Goal: Check status: Check status

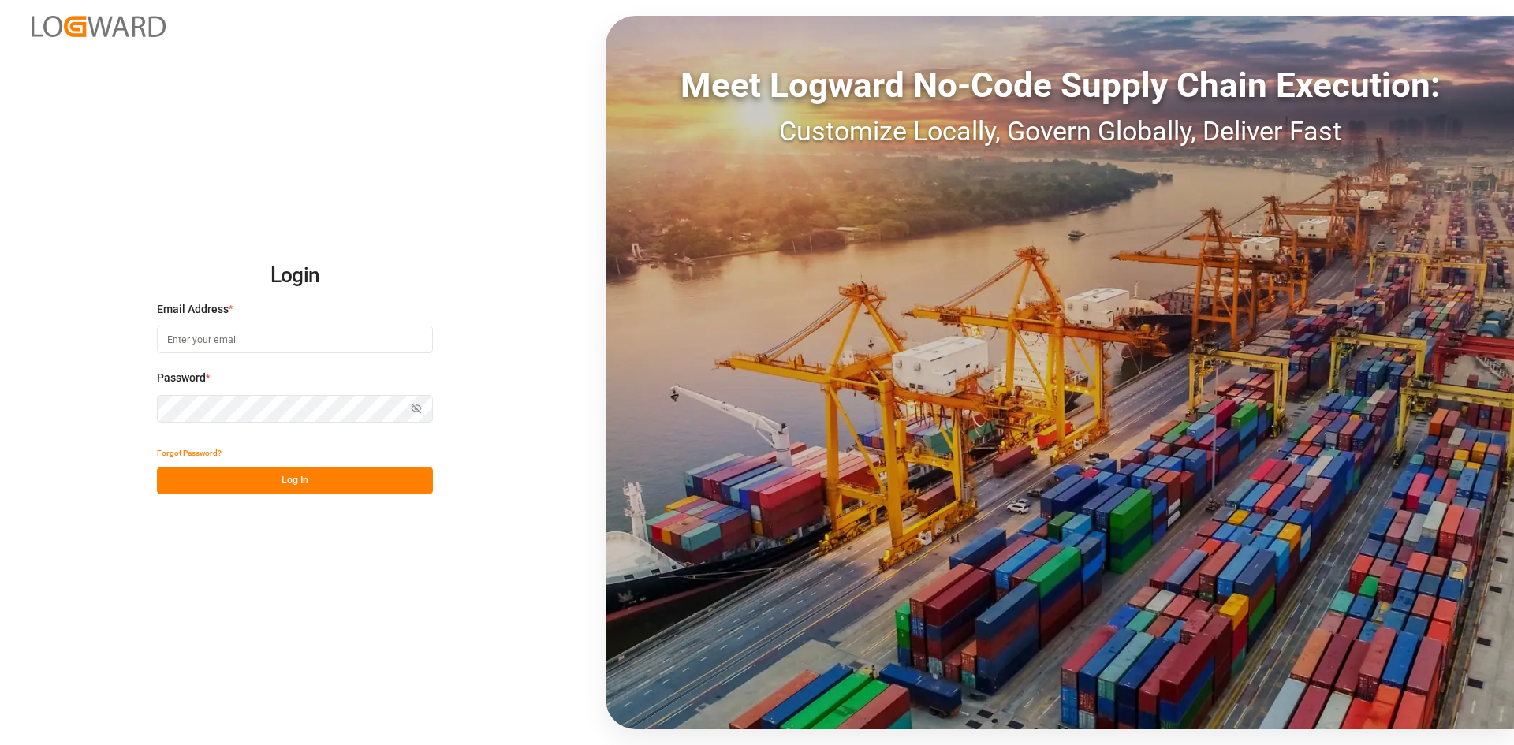
type input "sandra.alexander@jamindustries.com"
click at [319, 485] on button "Log In" at bounding box center [295, 481] width 276 height 28
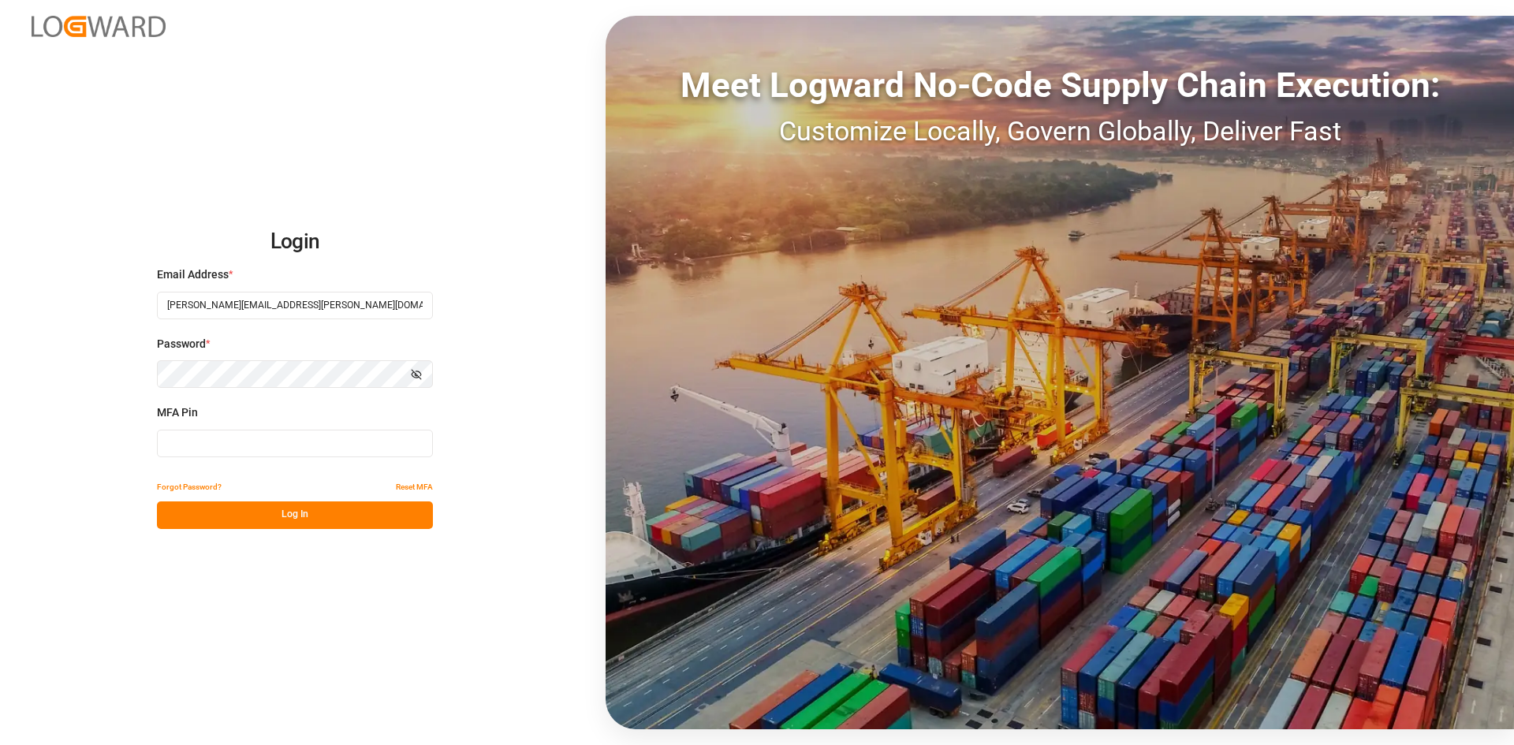
click at [357, 442] on input at bounding box center [295, 444] width 276 height 28
click at [346, 441] on input at bounding box center [295, 444] width 276 height 28
click at [340, 449] on input at bounding box center [295, 444] width 276 height 28
type input "193891"
click at [311, 520] on button "Log In" at bounding box center [295, 515] width 276 height 28
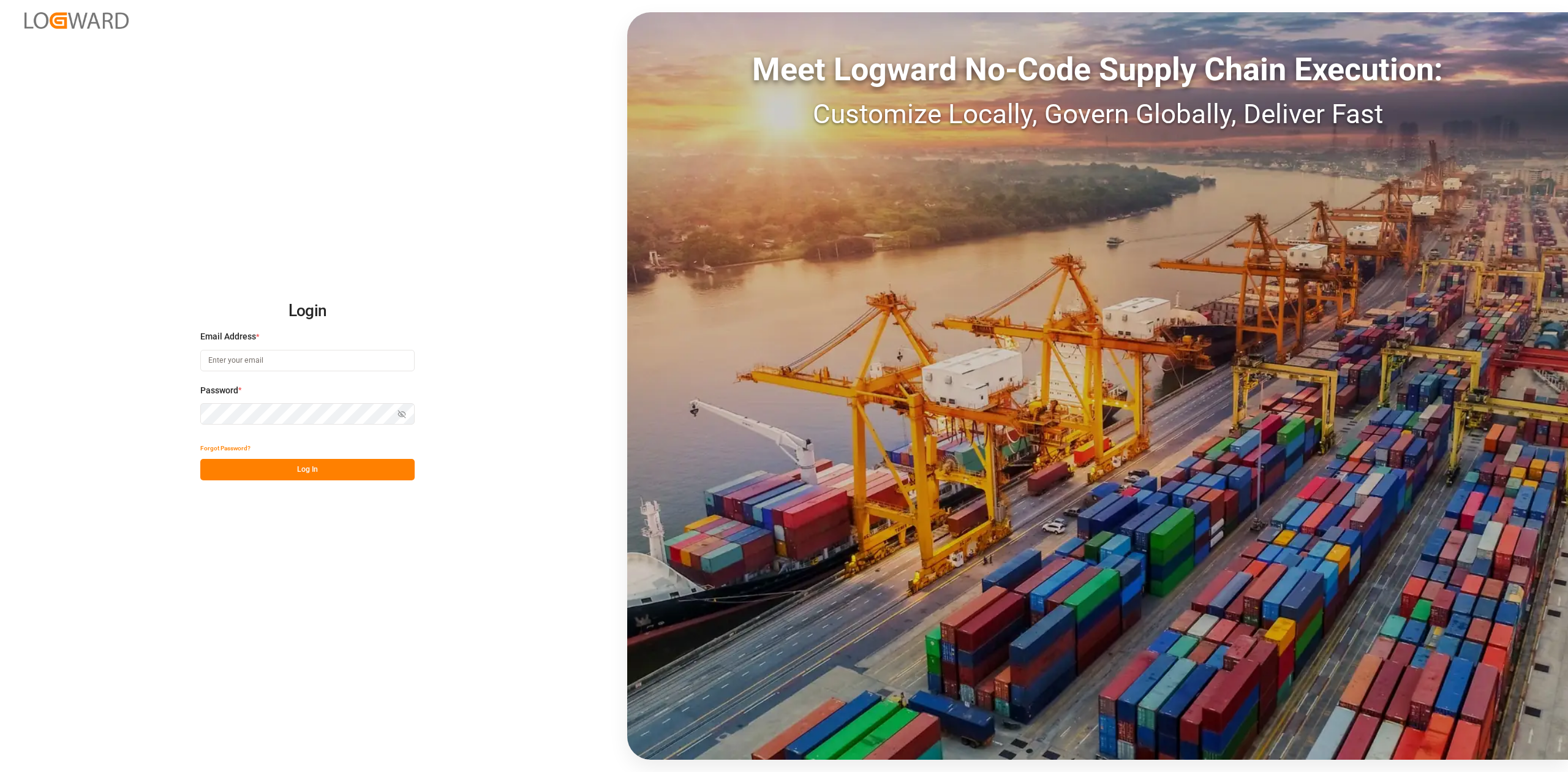
type input "[PERSON_NAME][EMAIL_ADDRESS][PERSON_NAME][DOMAIN_NAME]"
click at [291, 476] on button "Log In" at bounding box center [308, 470] width 214 height 22
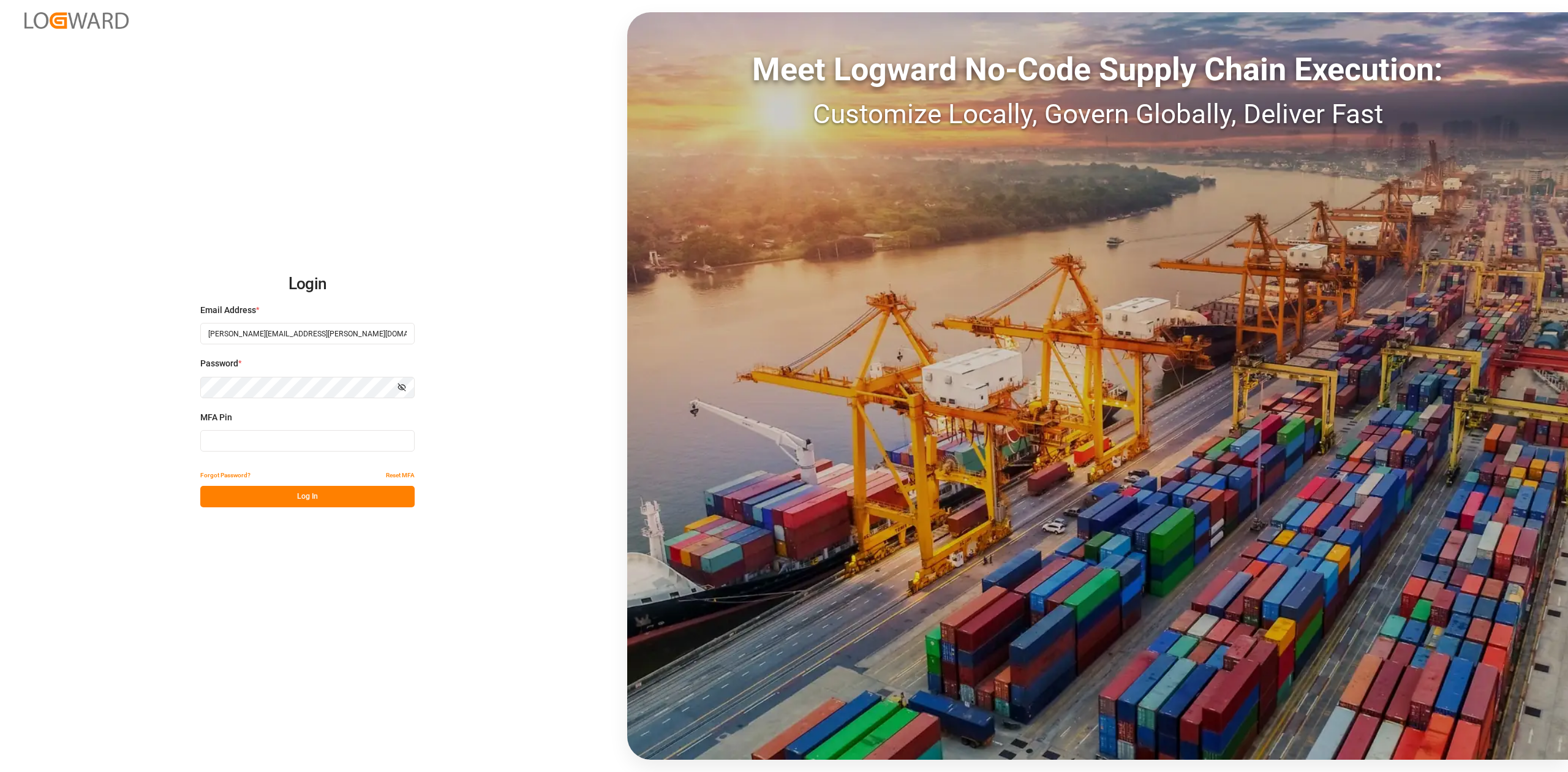
click at [280, 444] on input at bounding box center [308, 441] width 214 height 22
type input "633499"
click at [307, 491] on button "Log In" at bounding box center [308, 497] width 214 height 22
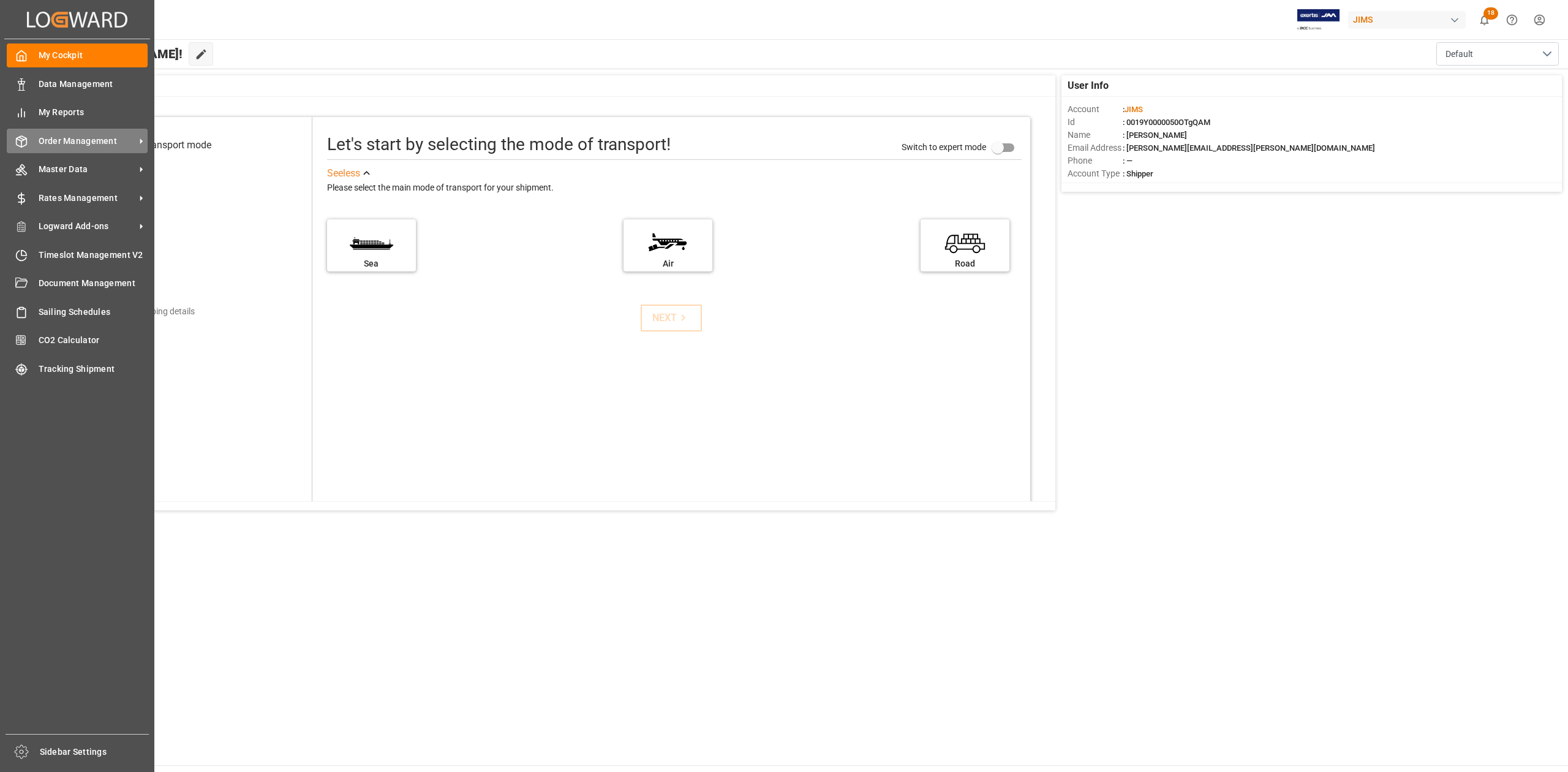
click at [47, 138] on span "Order Management" at bounding box center [87, 141] width 97 height 13
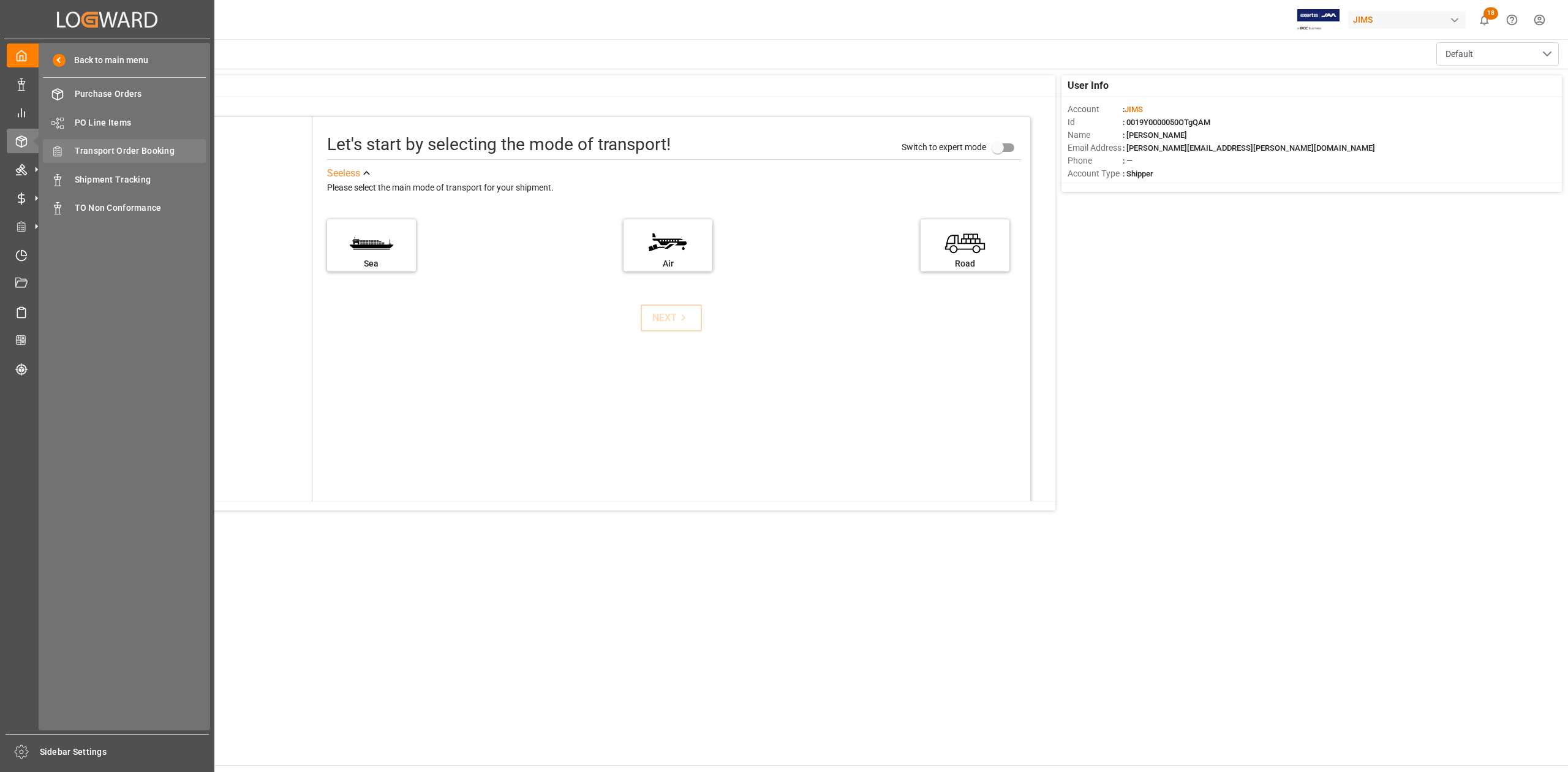
click at [148, 148] on span "Transport Order Booking" at bounding box center [140, 151] width 131 height 13
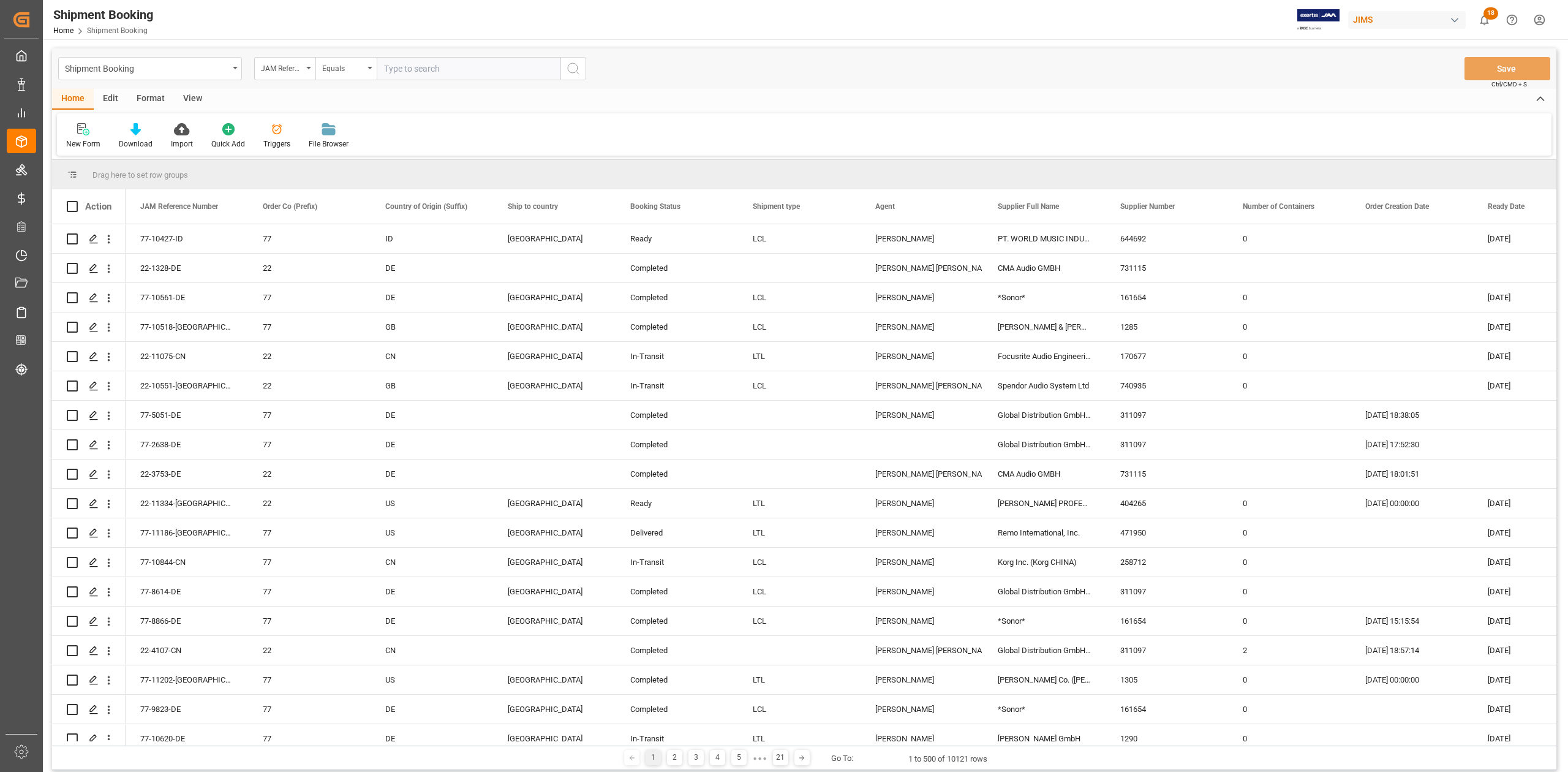
click at [490, 67] on input "text" at bounding box center [469, 68] width 184 height 23
paste input "77-11120-CN"
type input "77-11120-CN"
click at [574, 74] on icon "search button" at bounding box center [573, 68] width 15 height 15
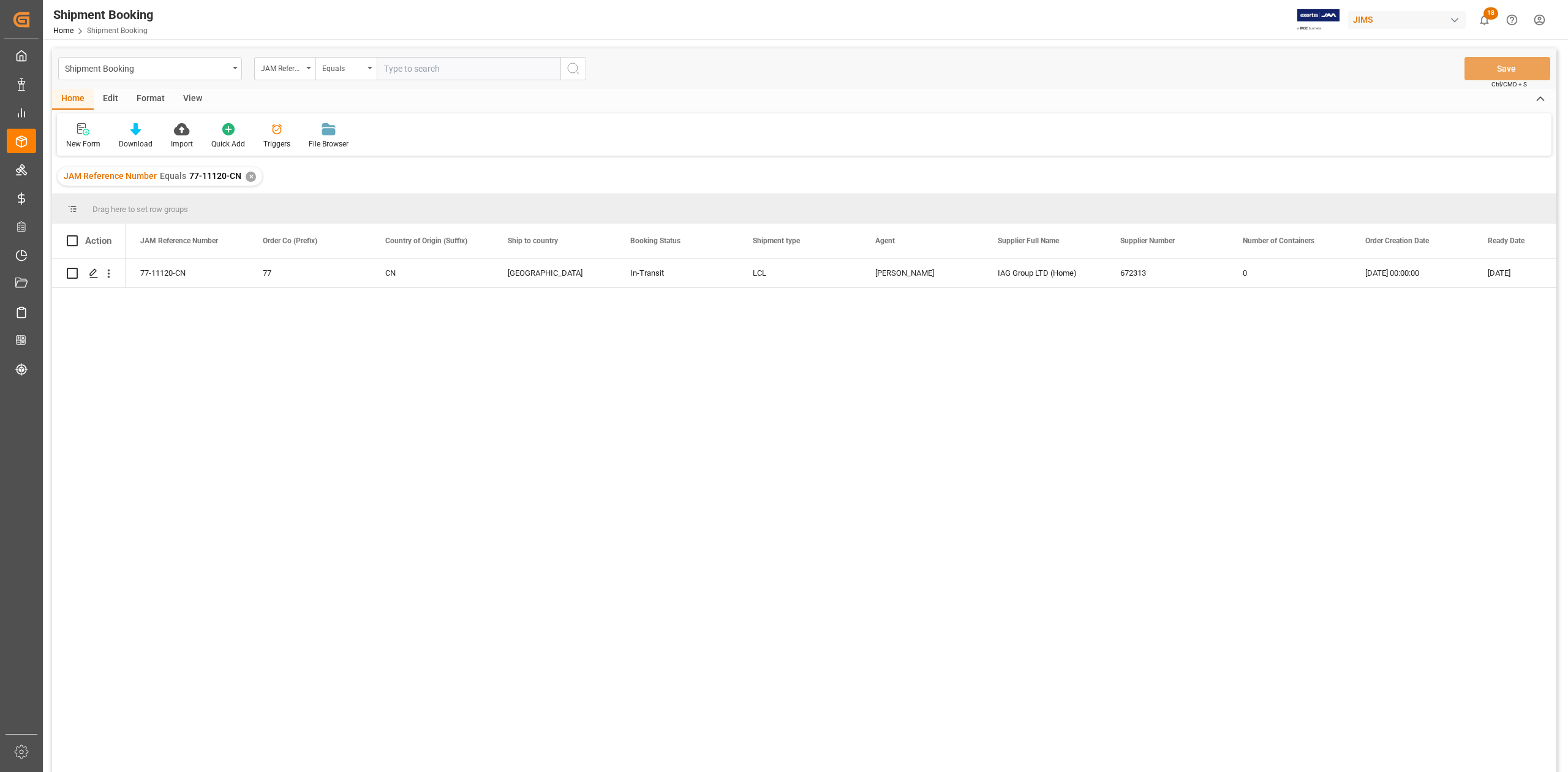
click at [248, 177] on div "✕" at bounding box center [250, 176] width 10 height 10
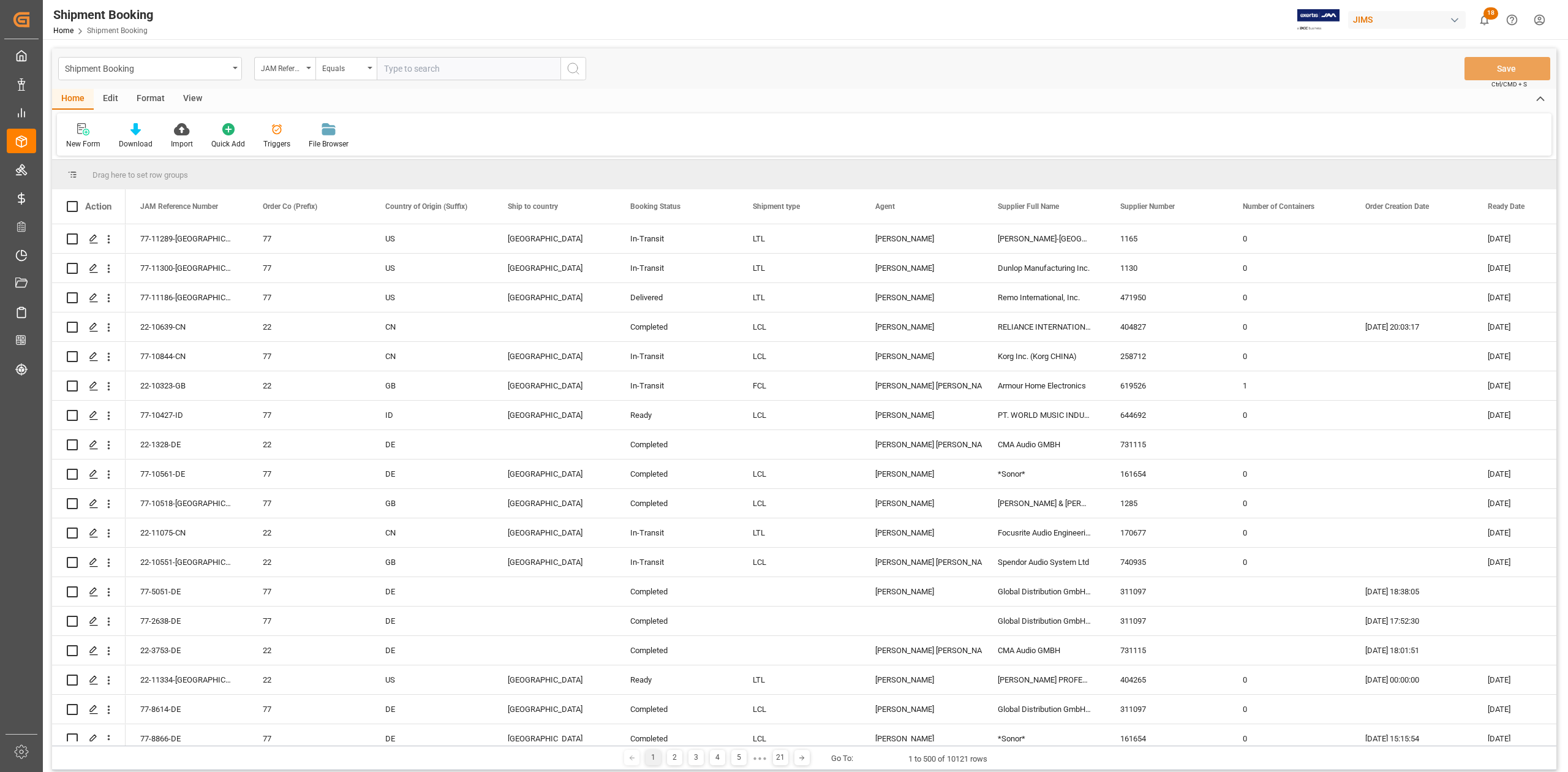
click at [476, 77] on input "text" at bounding box center [469, 68] width 184 height 23
paste input "77-10859-IT"
type input "77-10859-IT"
click at [577, 67] on circle "search button" at bounding box center [573, 68] width 10 height 10
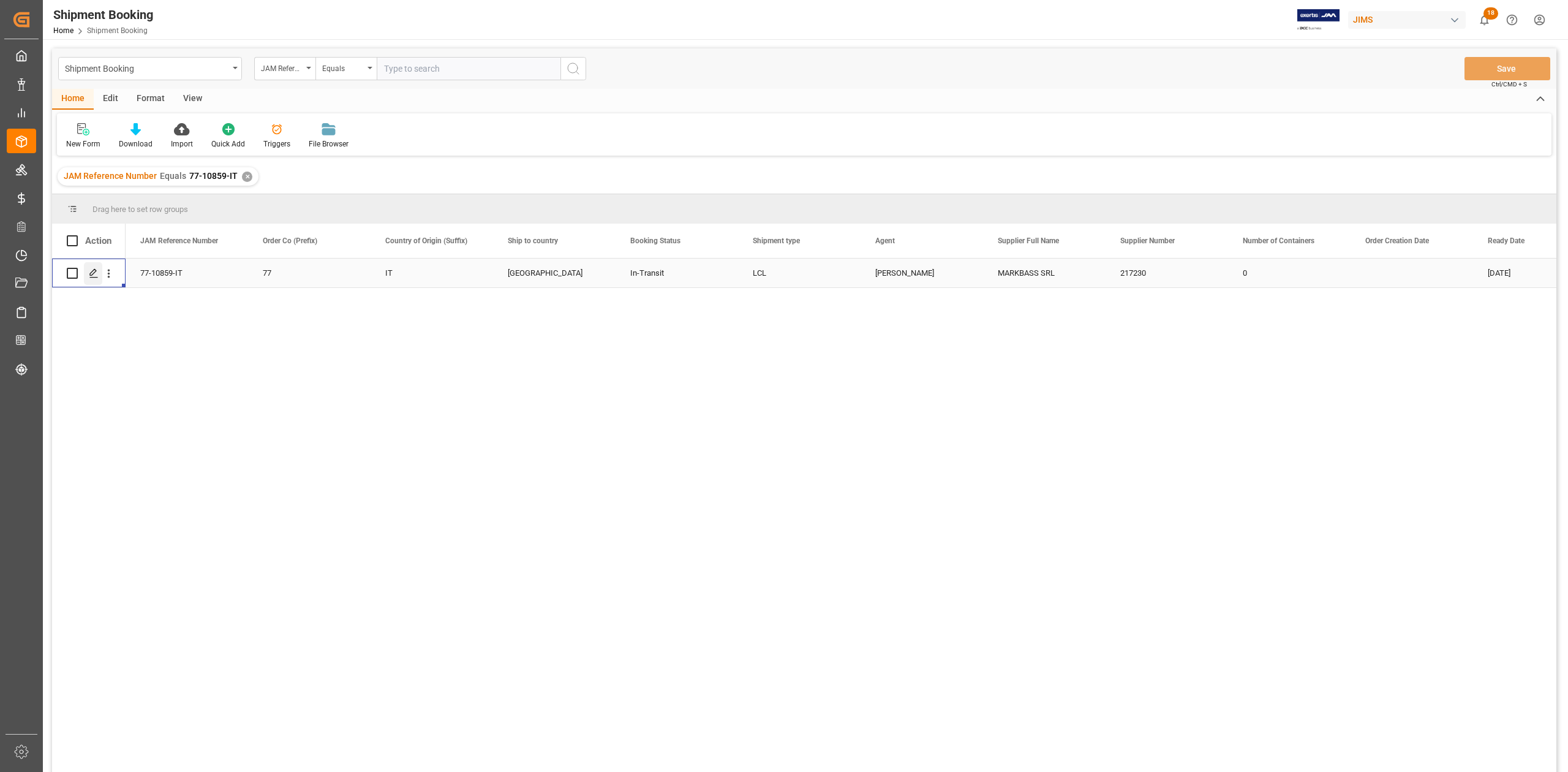
click at [94, 276] on icon "Press SPACE to select this row." at bounding box center [93, 273] width 10 height 10
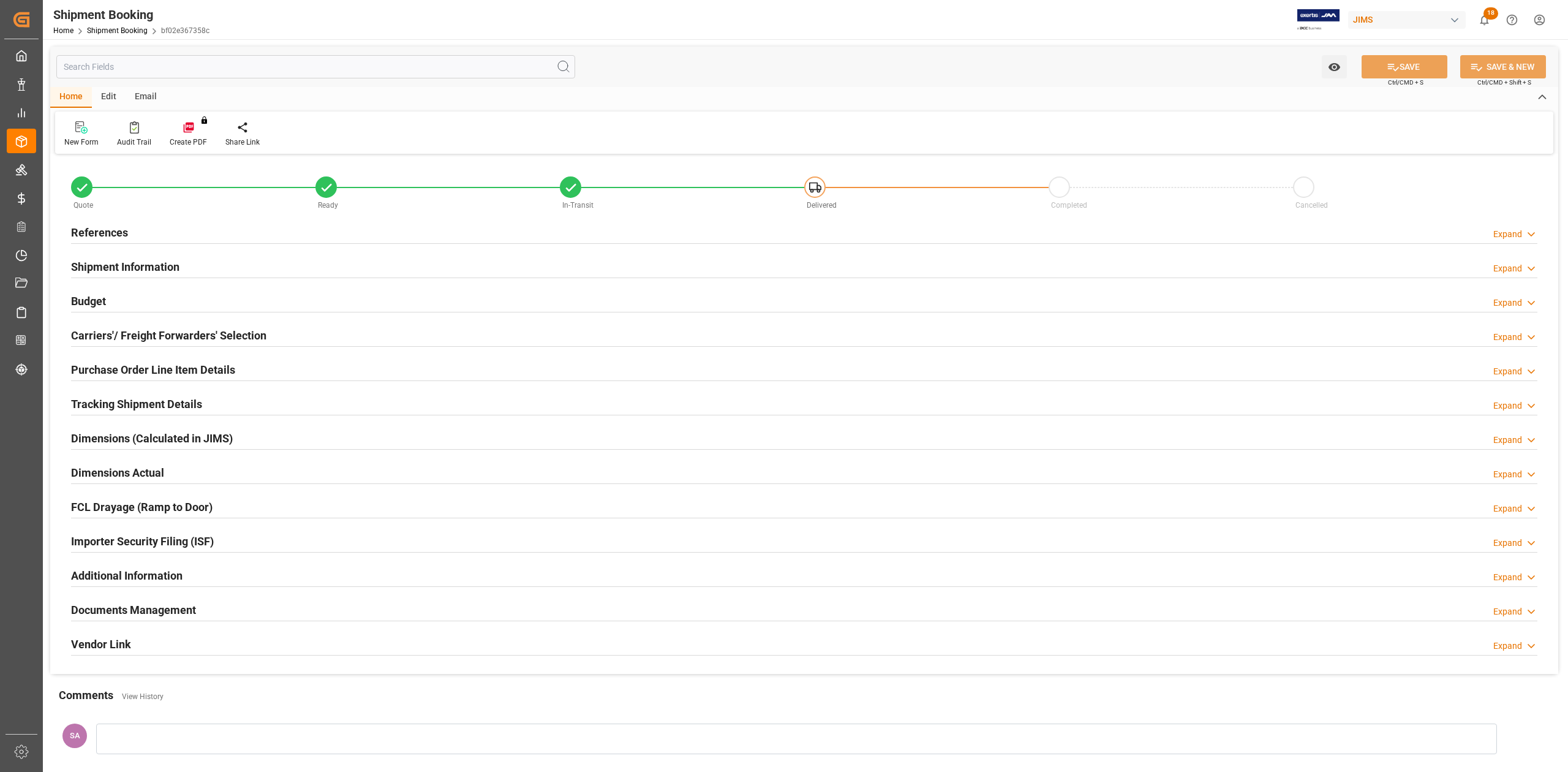
type input "0"
type input "1815.0578"
type input "1650"
type input "13902.8"
click at [83, 304] on h2 "Budget" at bounding box center [88, 301] width 35 height 16
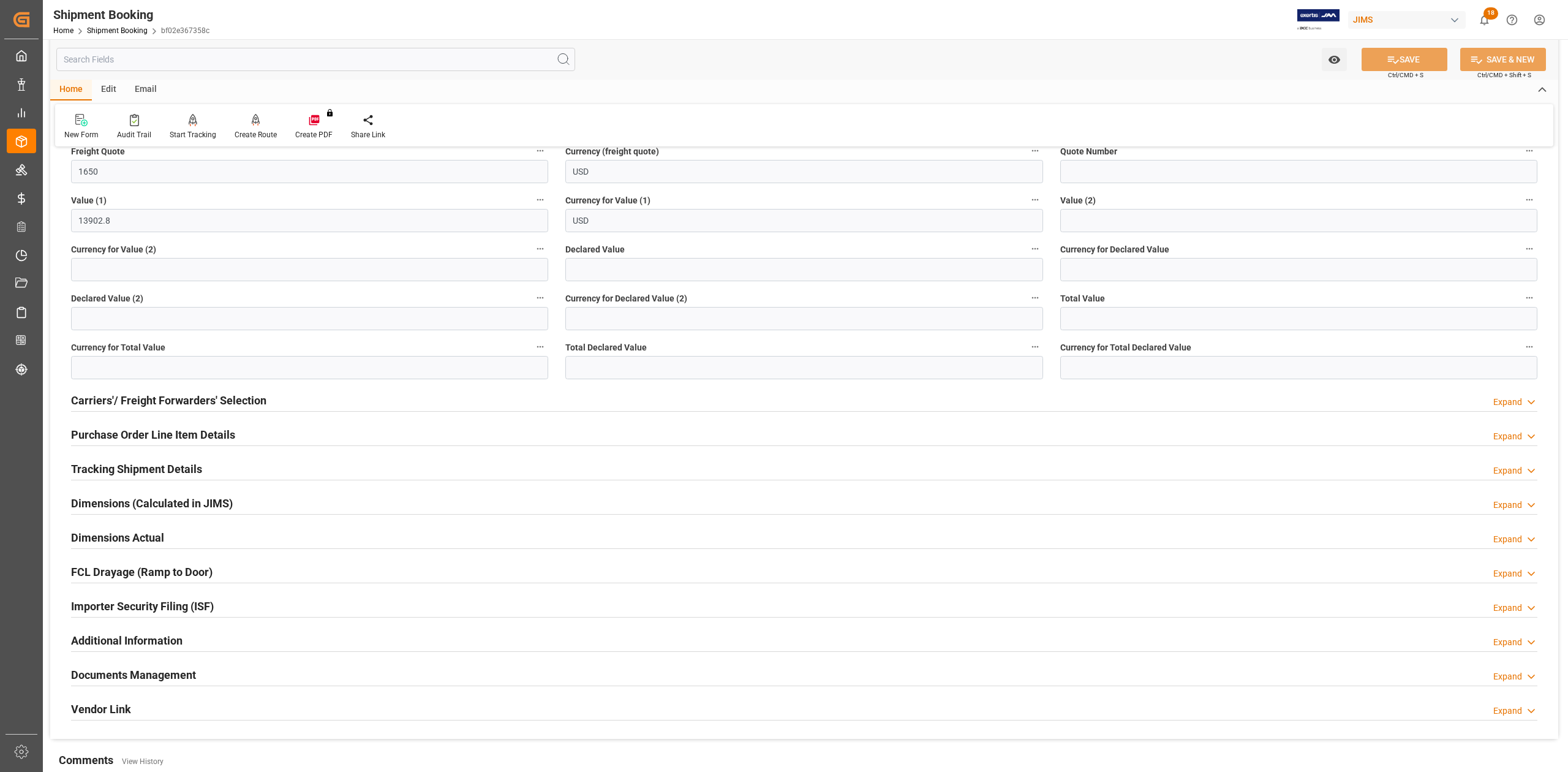
scroll to position [245, 0]
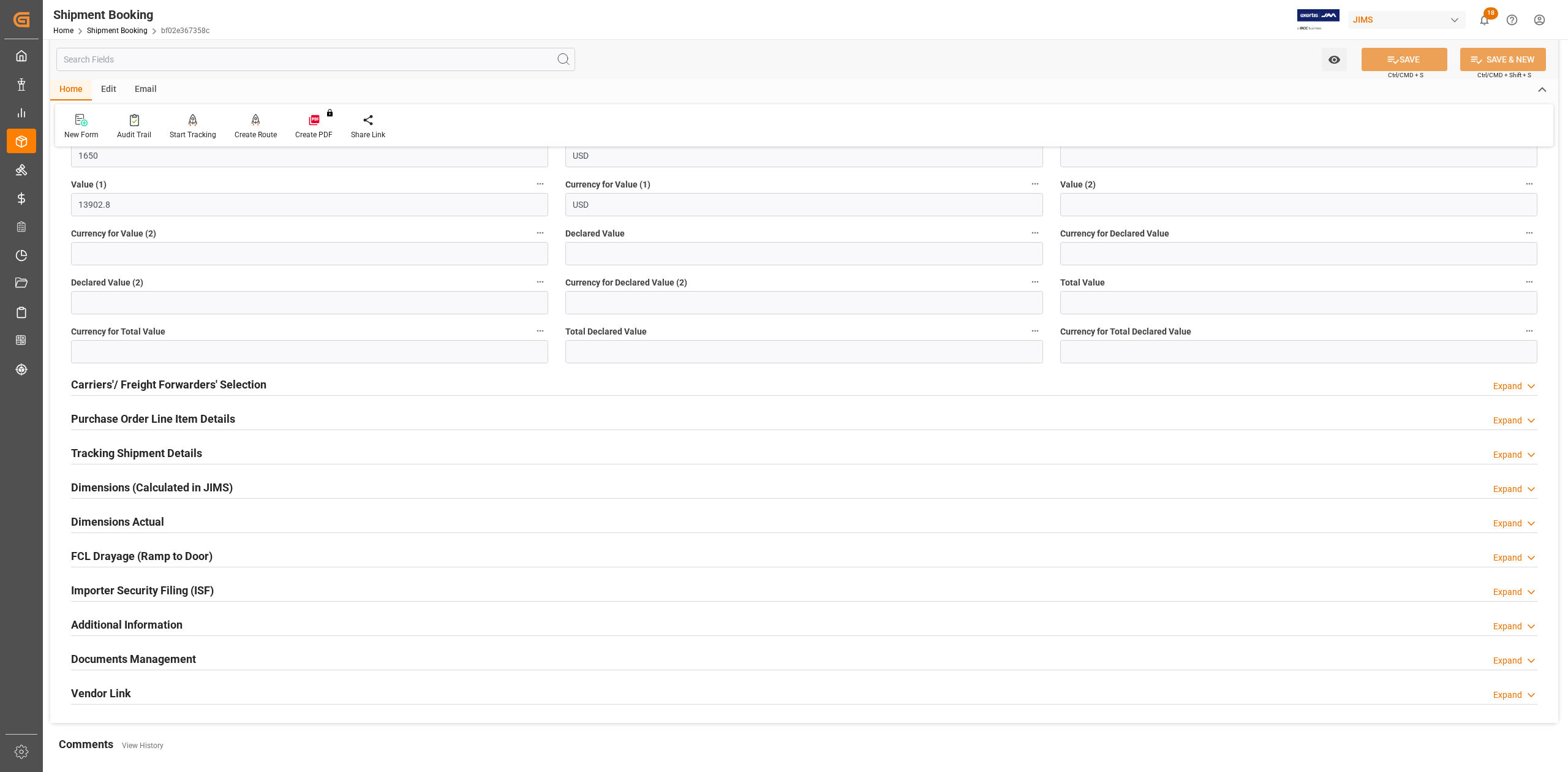
drag, startPoint x: 96, startPoint y: 417, endPoint x: 106, endPoint y: 417, distance: 10.0
click at [96, 417] on h2 "Purchase Order Line Item Details" at bounding box center [152, 418] width 164 height 16
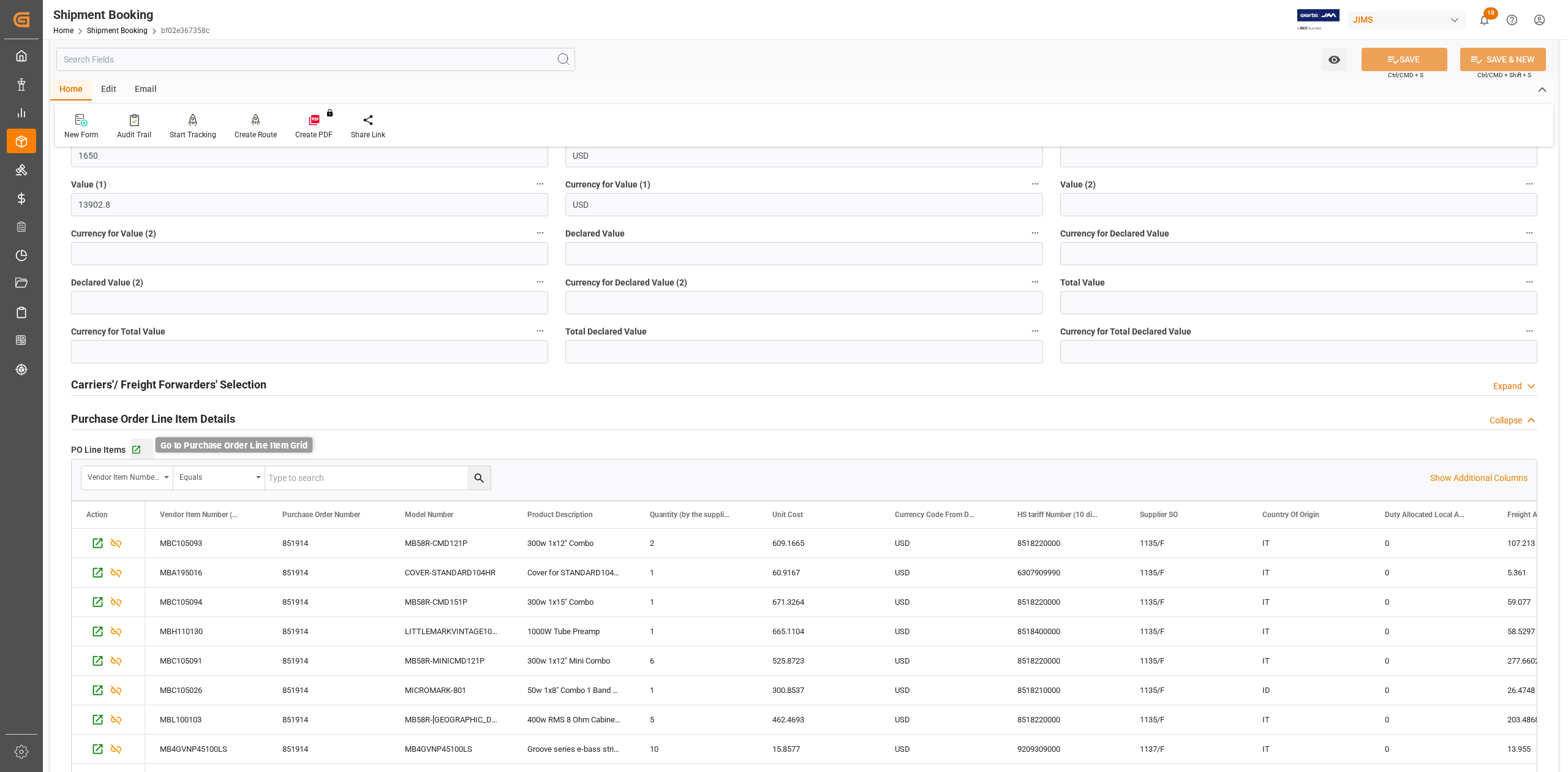
click at [134, 449] on icon "button" at bounding box center [136, 449] width 10 height 10
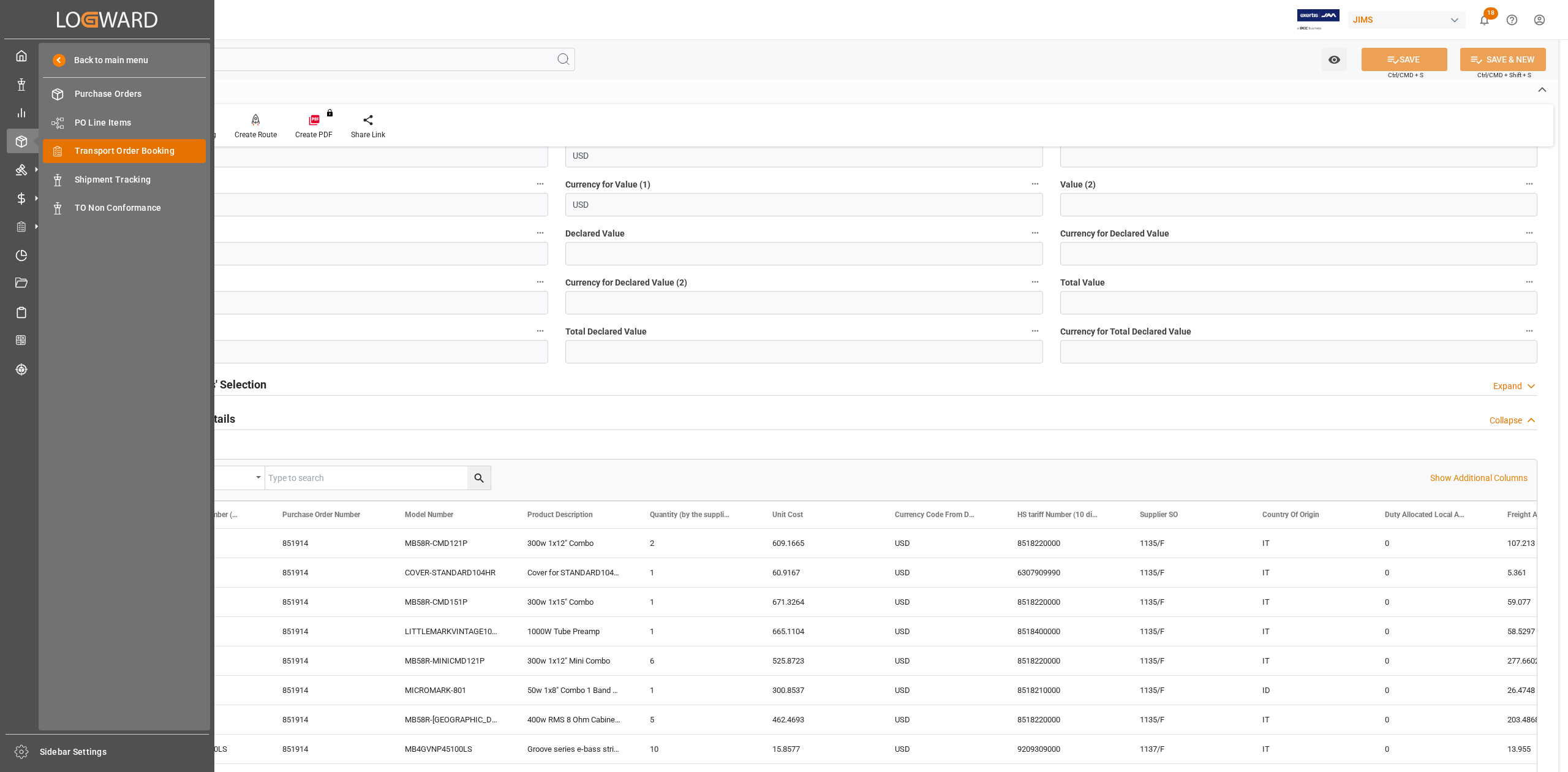
click at [145, 140] on div "Transport Order Booking Transport Order Booking" at bounding box center [124, 151] width 163 height 24
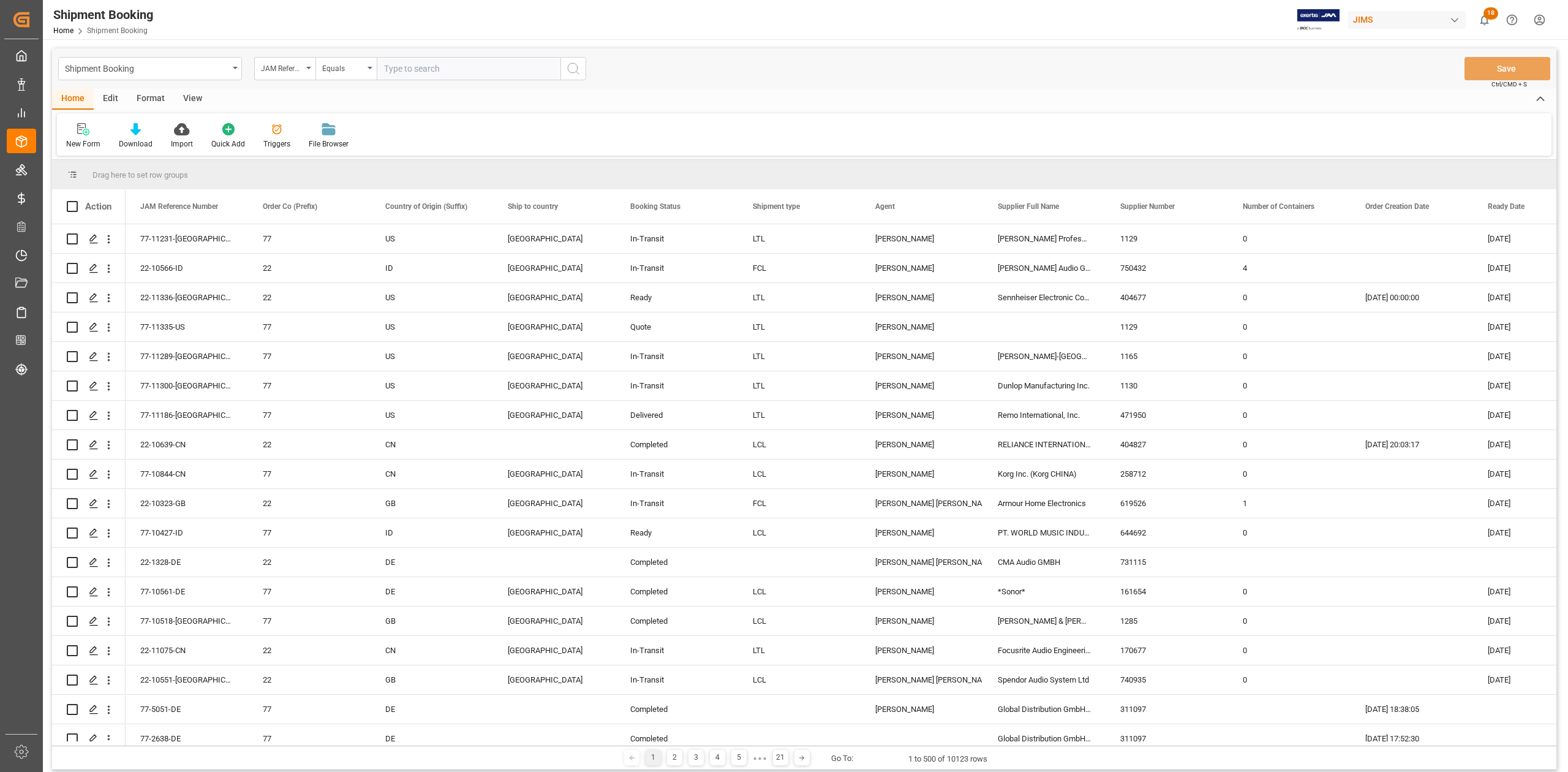
click at [467, 70] on input "text" at bounding box center [469, 68] width 184 height 23
type input "77-10859-IT"
click at [574, 68] on icon "search button" at bounding box center [573, 68] width 15 height 15
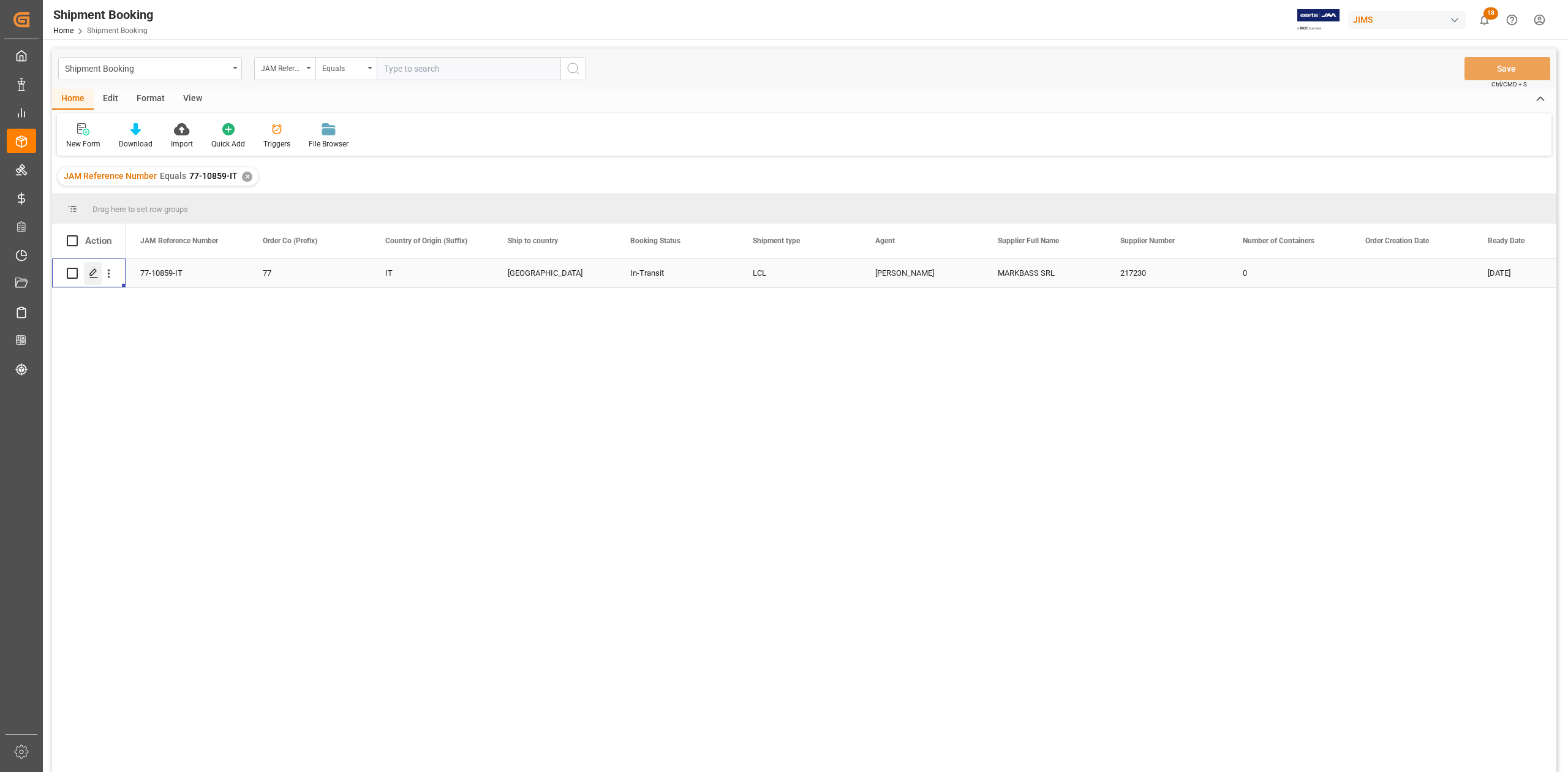
click at [93, 272] on icon "Press SPACE to select this row." at bounding box center [93, 273] width 10 height 10
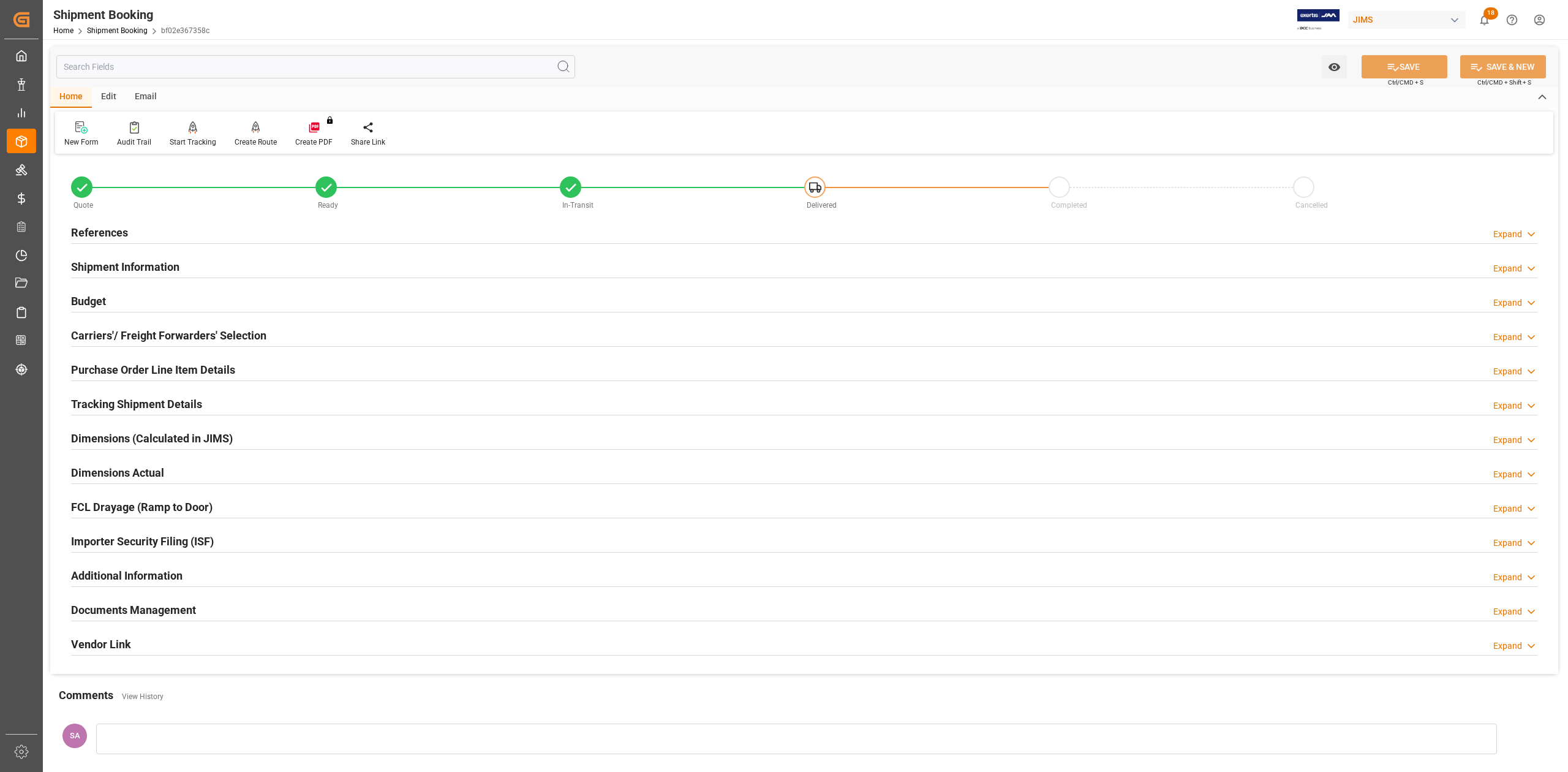
click at [126, 407] on h2 "Tracking Shipment Details" at bounding box center [136, 403] width 131 height 16
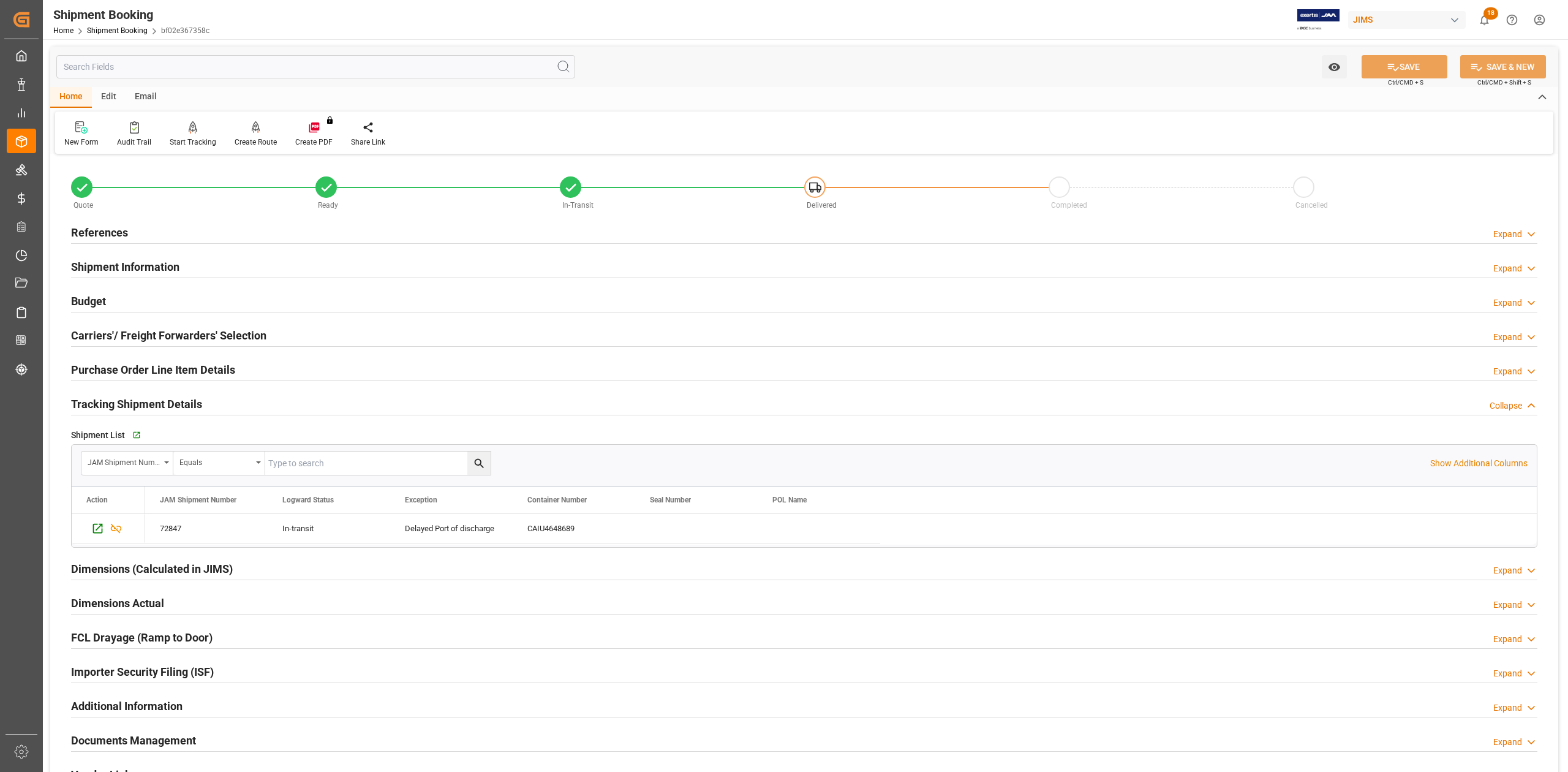
click at [126, 407] on h2 "Tracking Shipment Details" at bounding box center [136, 403] width 131 height 16
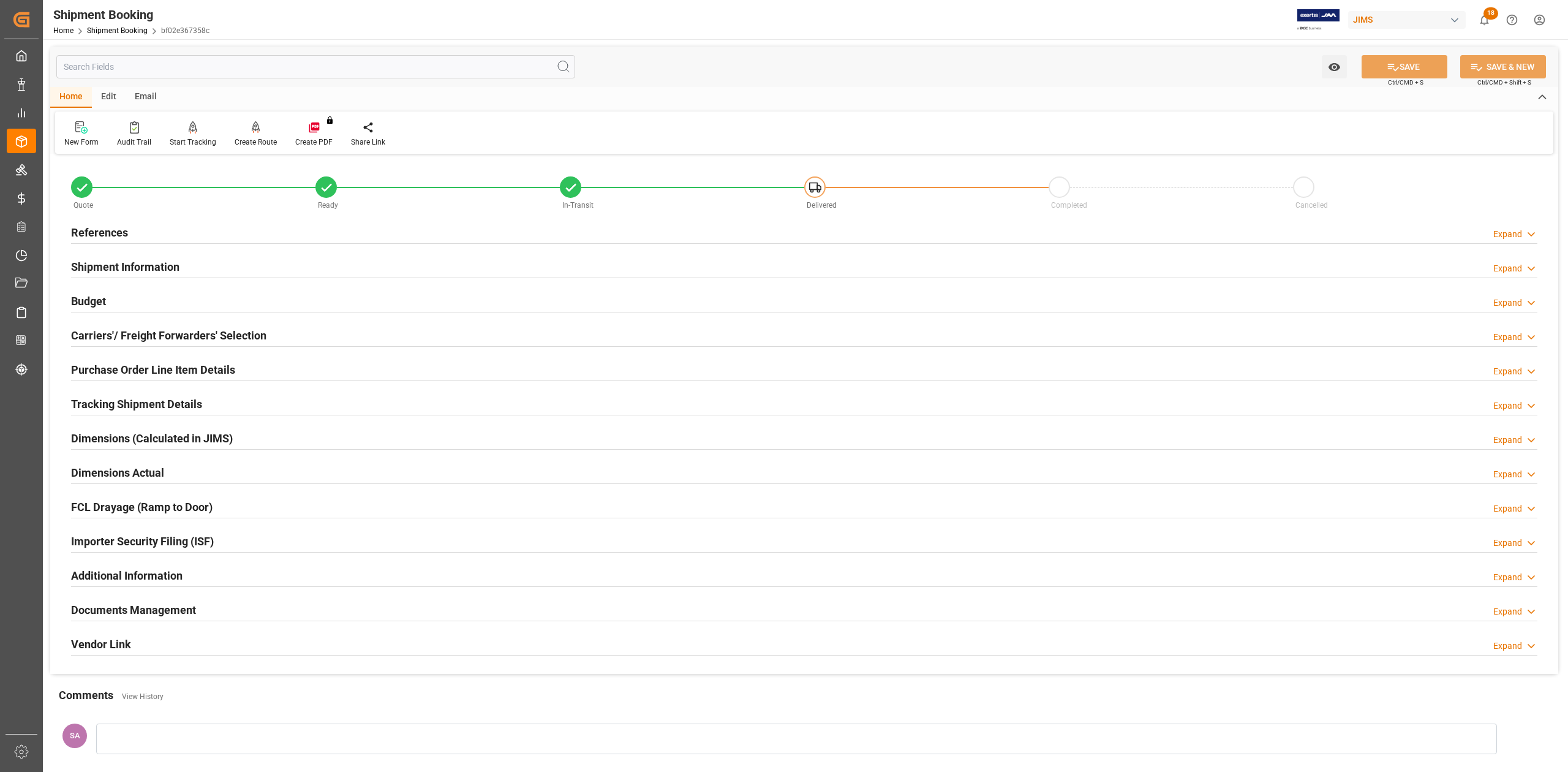
click at [178, 610] on h2 "Documents Management" at bounding box center [133, 610] width 125 height 16
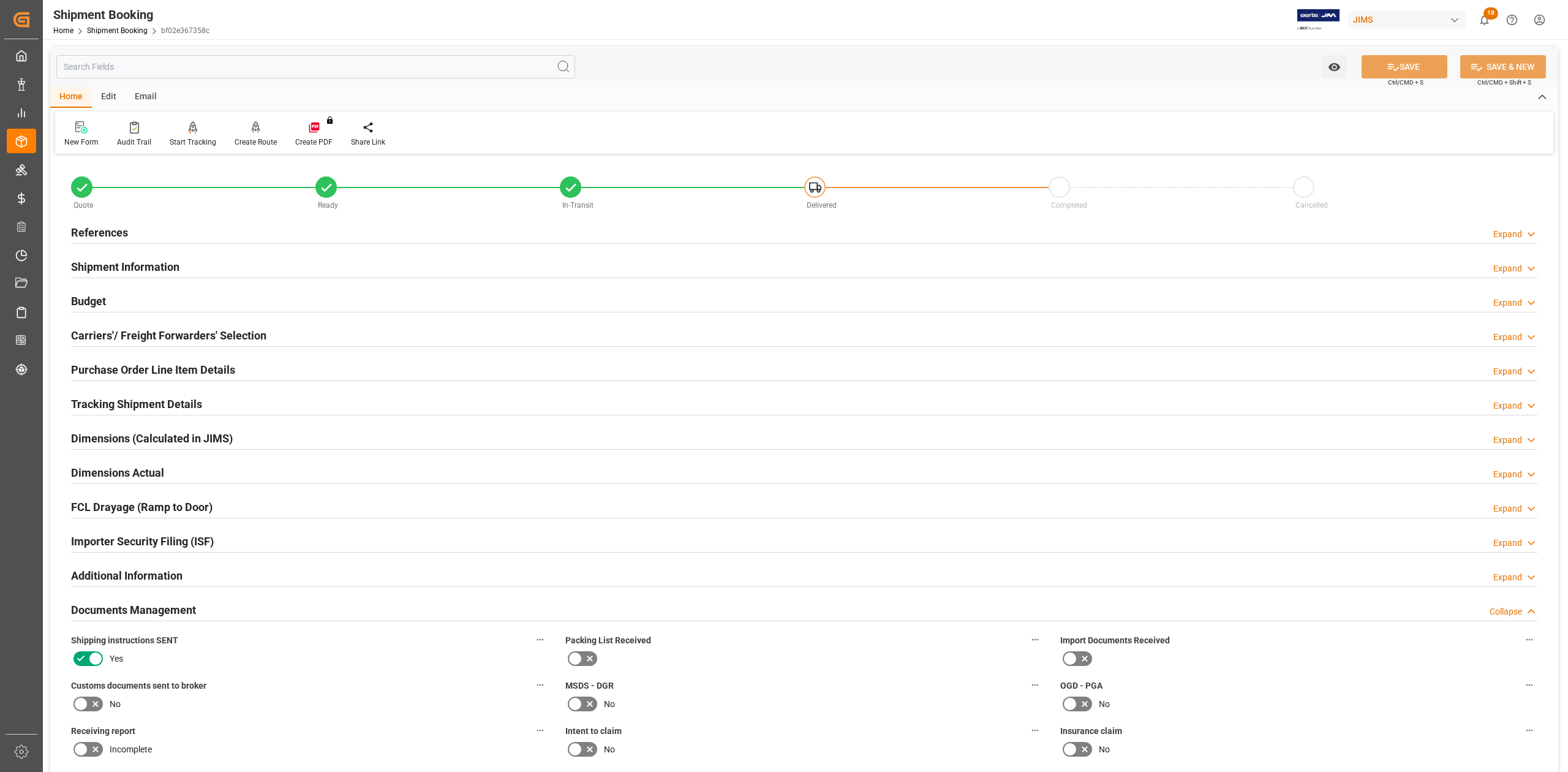
click at [103, 234] on h2 "References" at bounding box center [99, 232] width 57 height 16
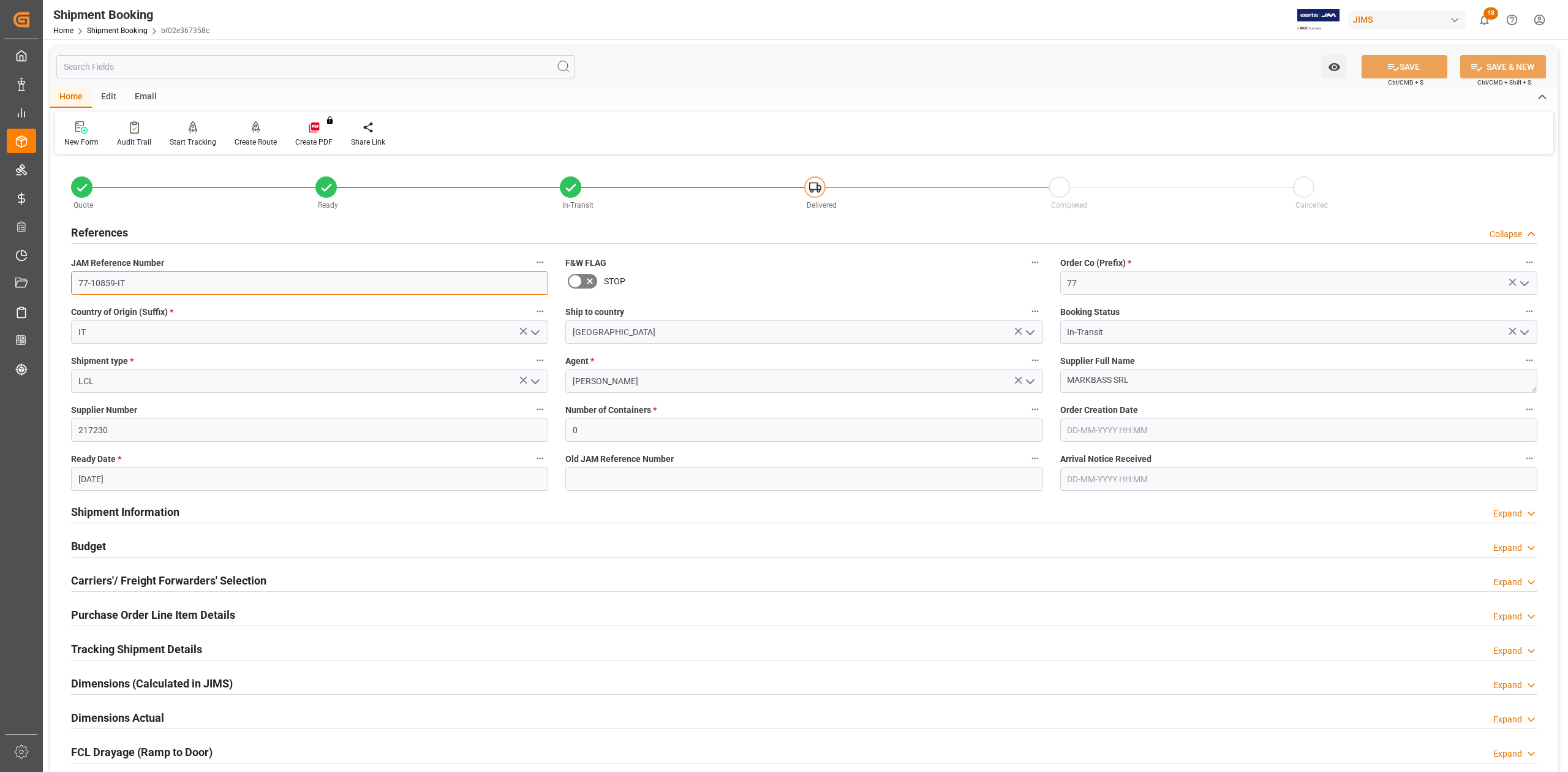
click at [174, 285] on input "77-10859-IT" at bounding box center [309, 283] width 477 height 23
click at [143, 277] on input "77-10859-IT" at bounding box center [309, 283] width 477 height 23
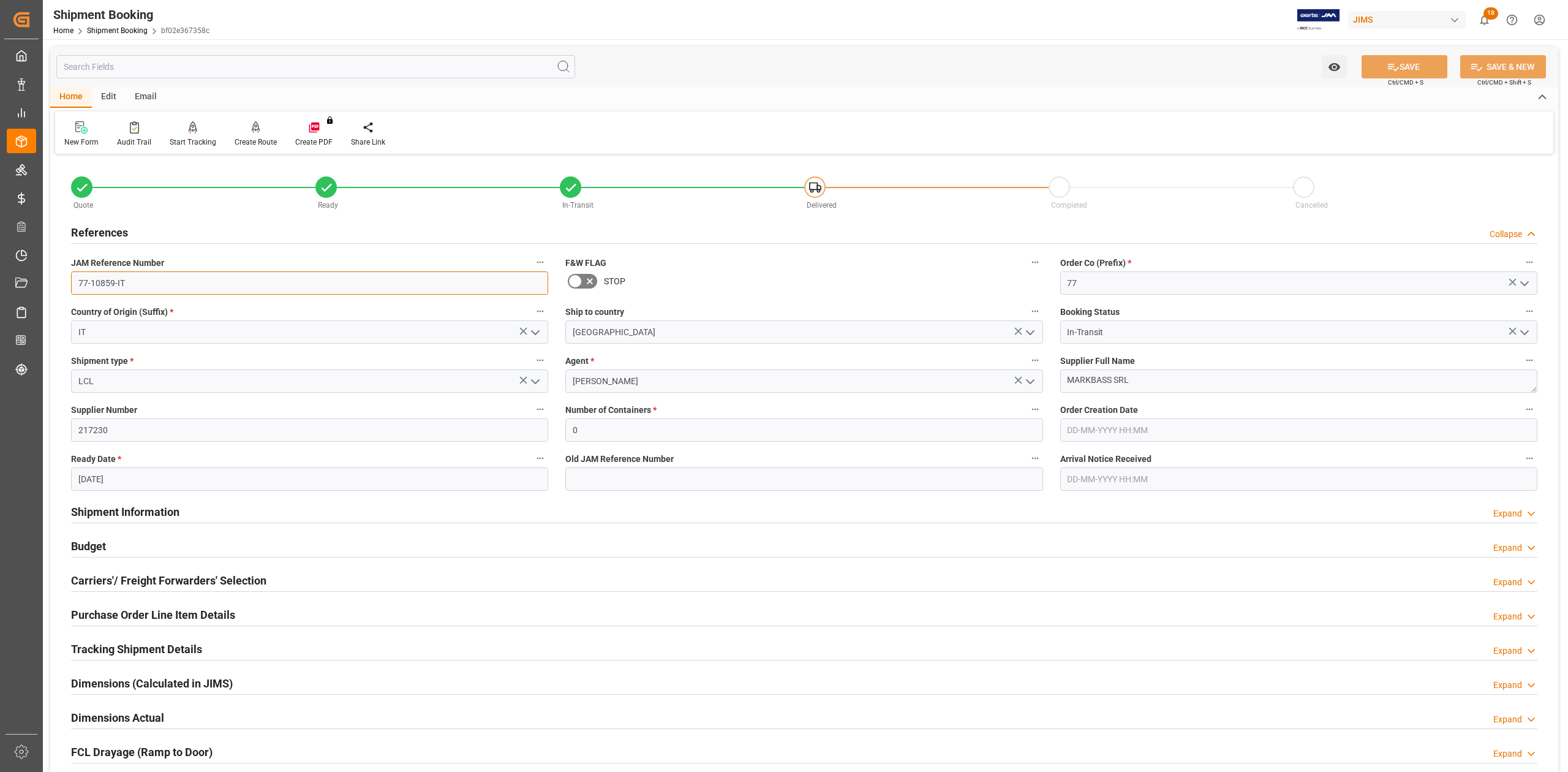
click at [143, 277] on input "77-10859-IT" at bounding box center [309, 283] width 477 height 23
click at [1179, 376] on textarea "MARKBASS SRL" at bounding box center [1299, 381] width 477 height 23
click at [178, 277] on input "77-10859-IT" at bounding box center [309, 283] width 477 height 23
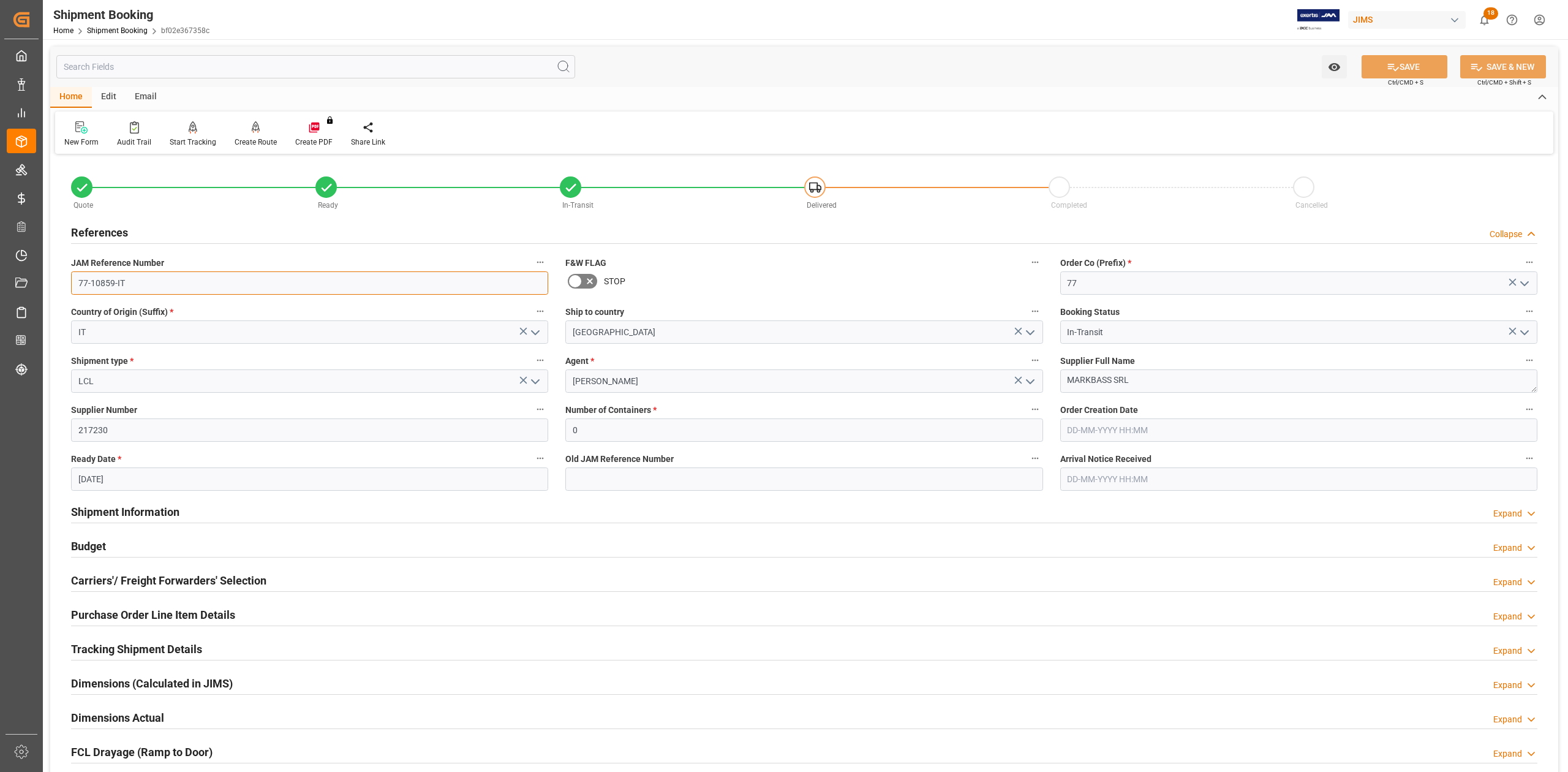
click at [178, 277] on input "77-10859-IT" at bounding box center [309, 283] width 477 height 23
click at [1142, 383] on textarea "MARKBASS SRL" at bounding box center [1299, 381] width 477 height 23
click at [1142, 381] on textarea "MARKBASS SRL" at bounding box center [1299, 381] width 477 height 23
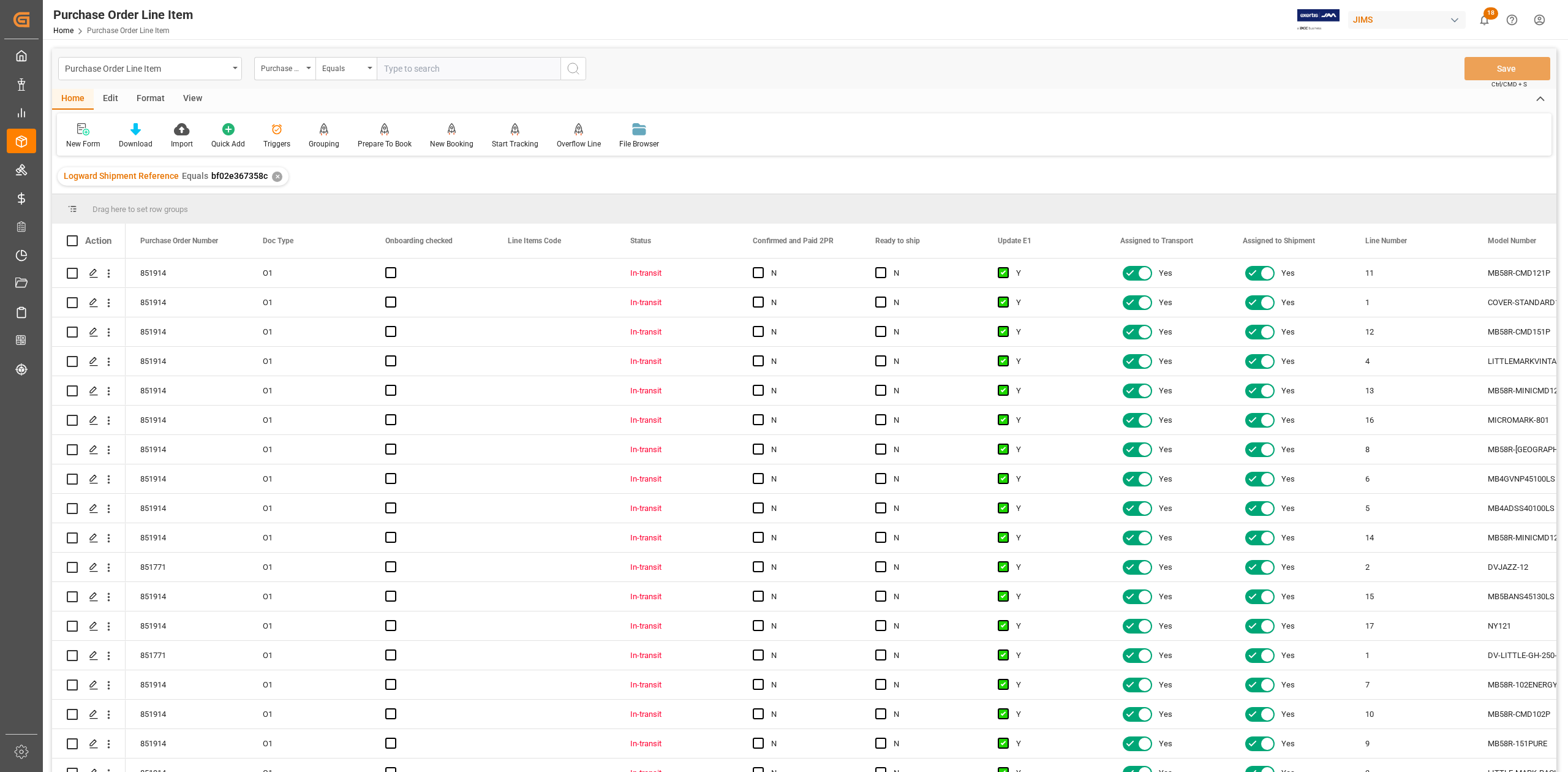
click at [186, 102] on div "View" at bounding box center [193, 99] width 37 height 21
click at [123, 134] on div at bounding box center [139, 129] width 61 height 13
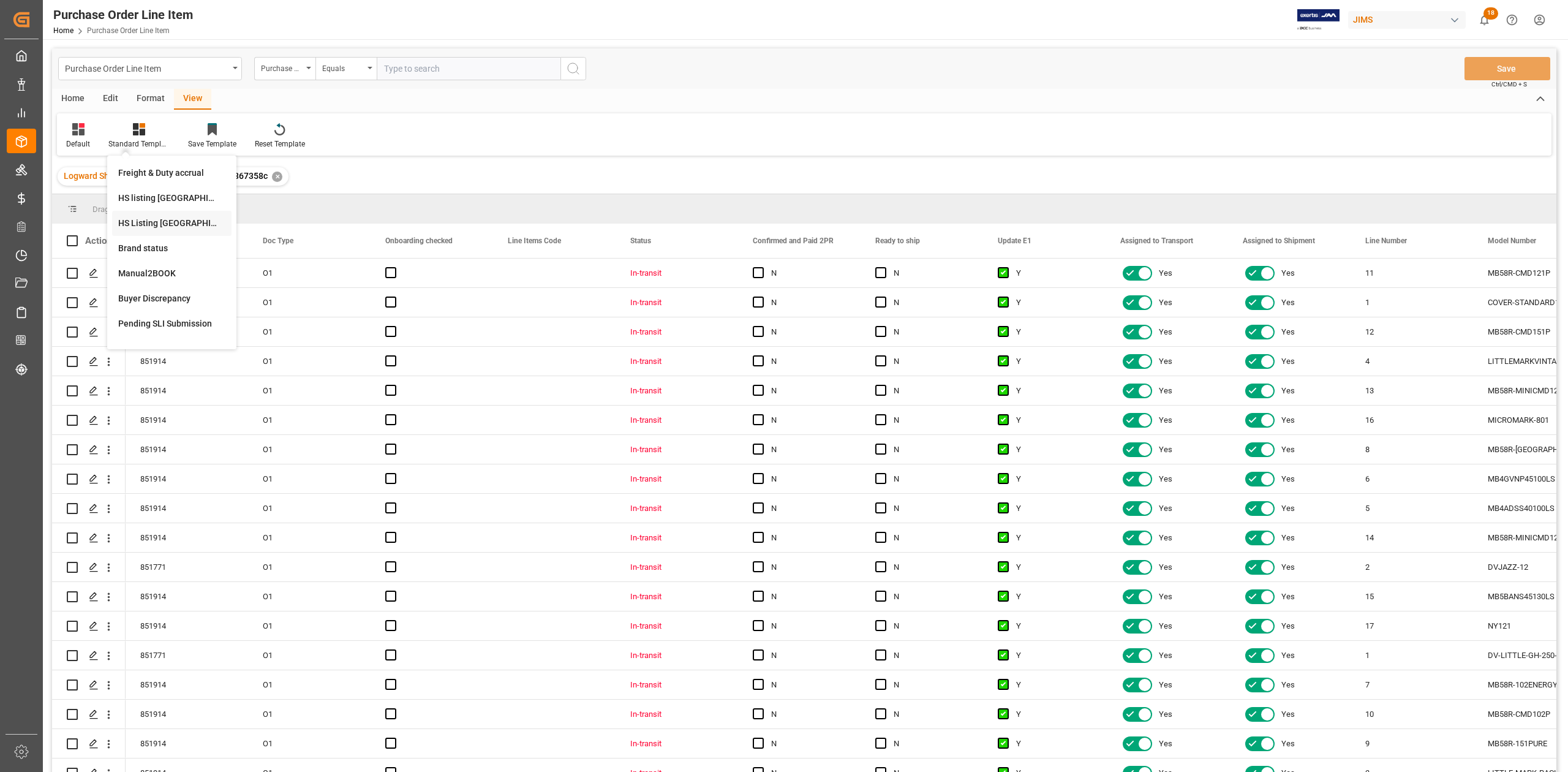
click at [181, 224] on div "HS Listing CANADA" at bounding box center [172, 223] width 107 height 13
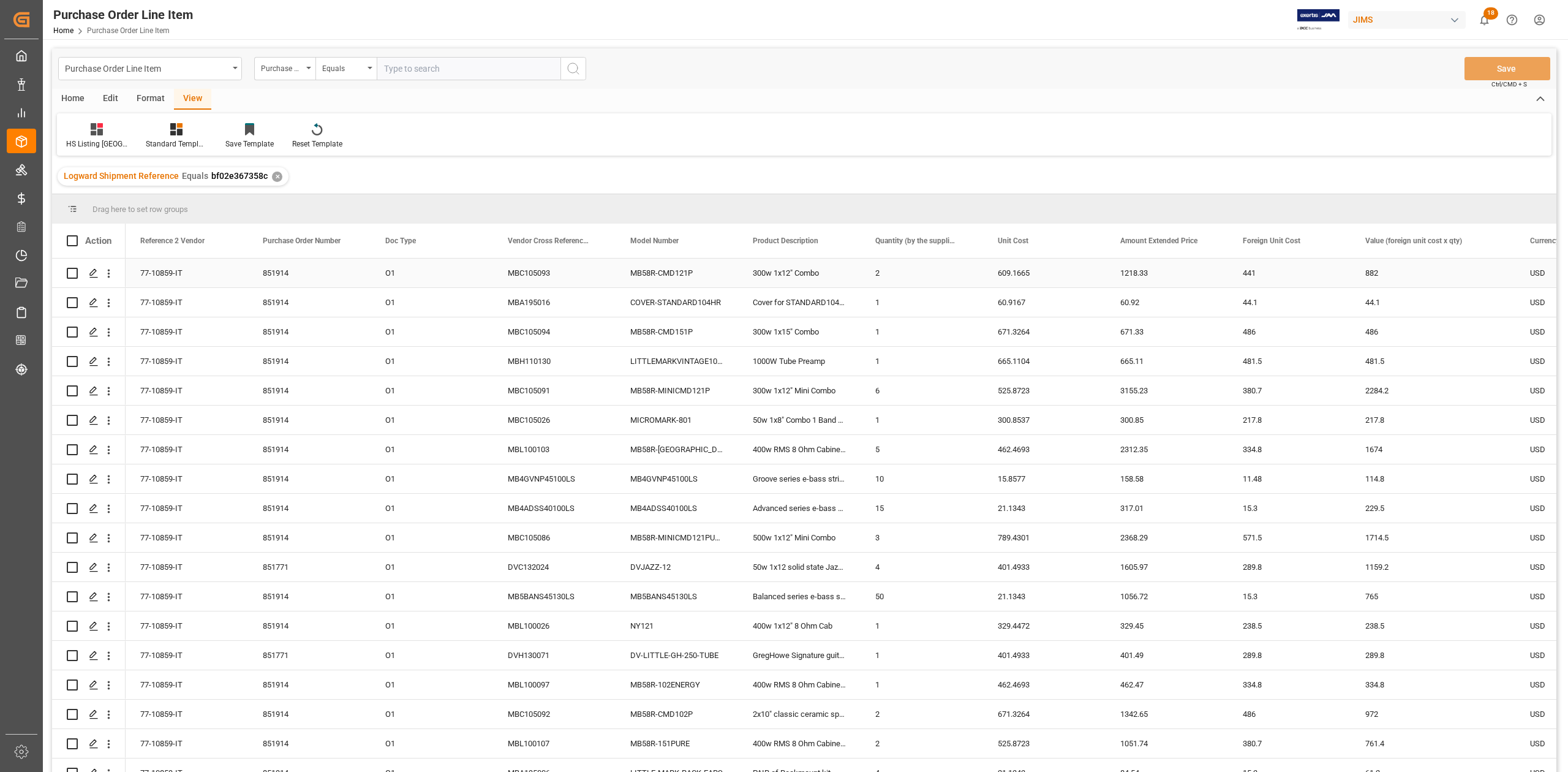
click at [167, 271] on div "77-10859-IT" at bounding box center [187, 273] width 123 height 29
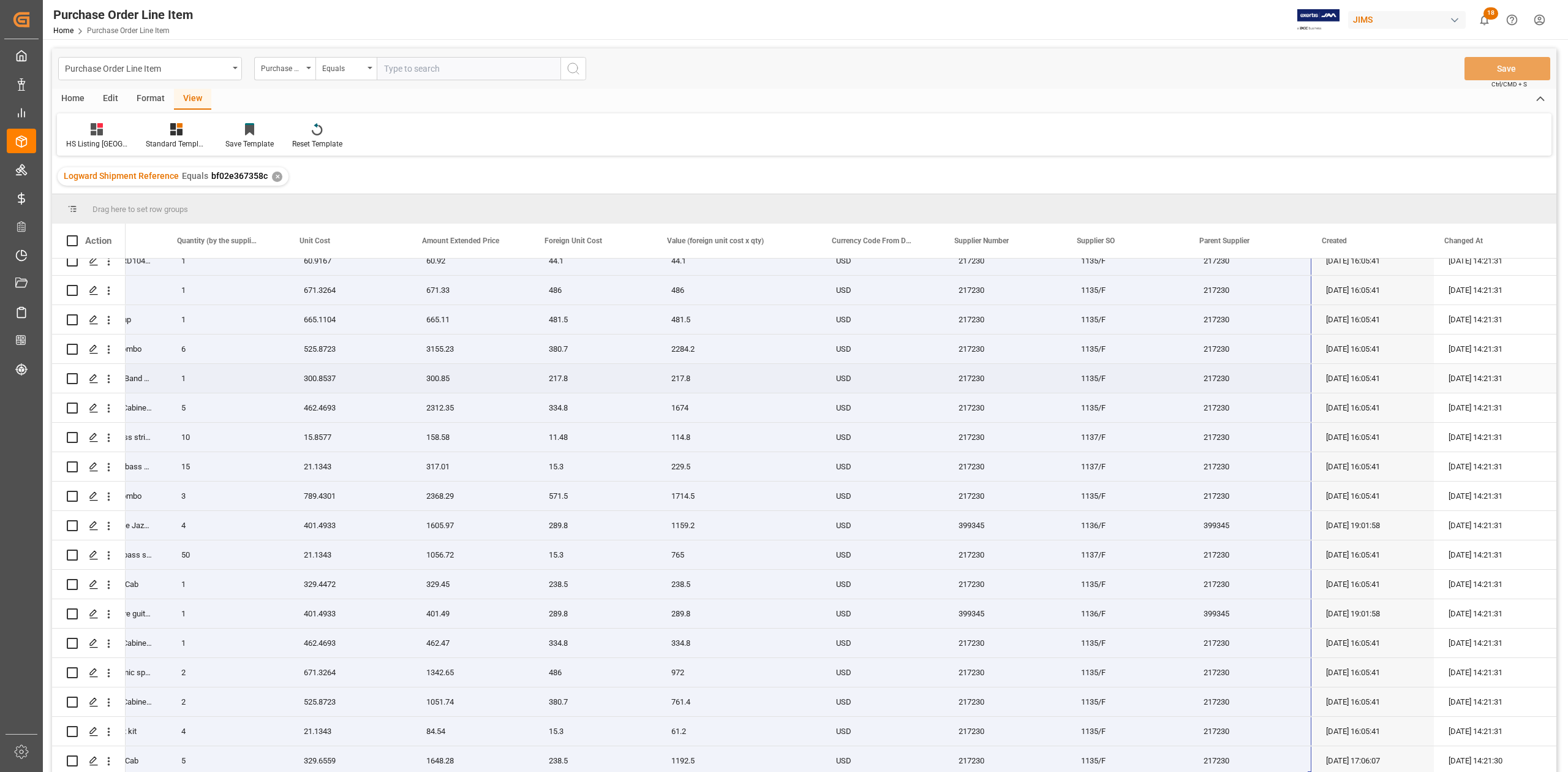
scroll to position [45, 0]
click at [398, 71] on input "text" at bounding box center [469, 68] width 184 height 23
paste input "77-10859-IT"
type input "77-10859-IT"
click at [571, 68] on icon "search button" at bounding box center [573, 68] width 15 height 15
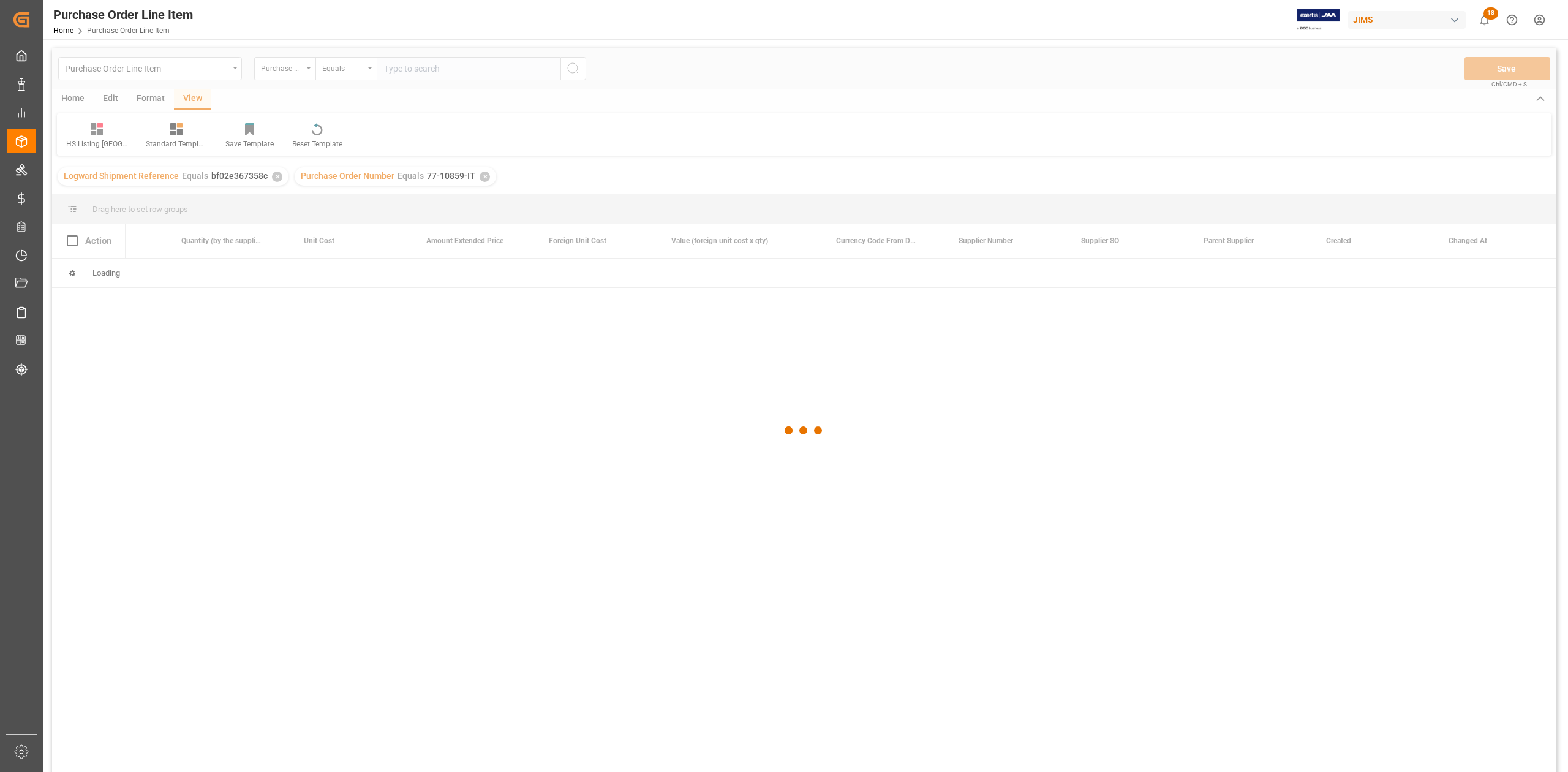
scroll to position [0, 694]
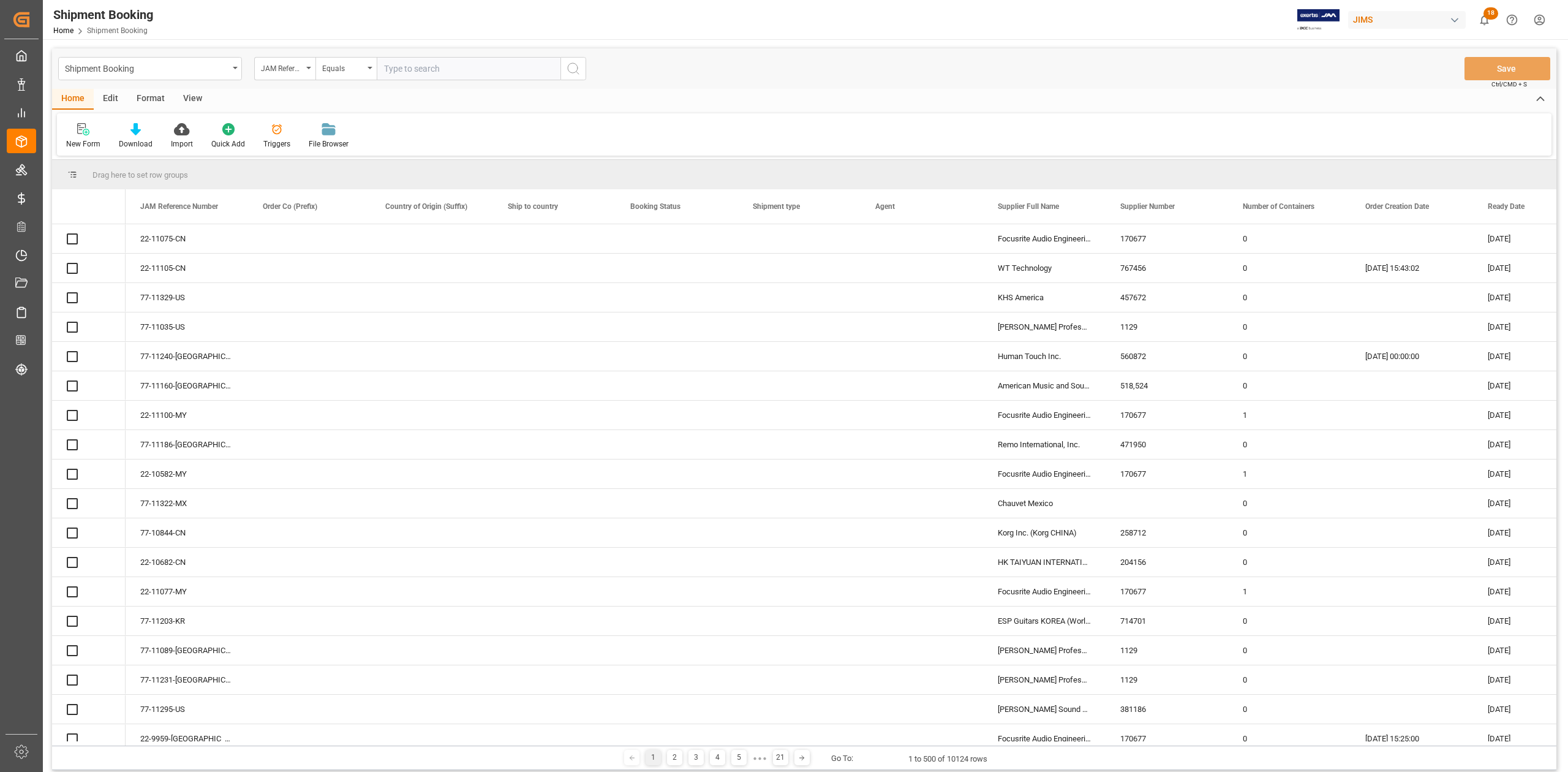
click at [434, 70] on input "text" at bounding box center [469, 68] width 184 height 23
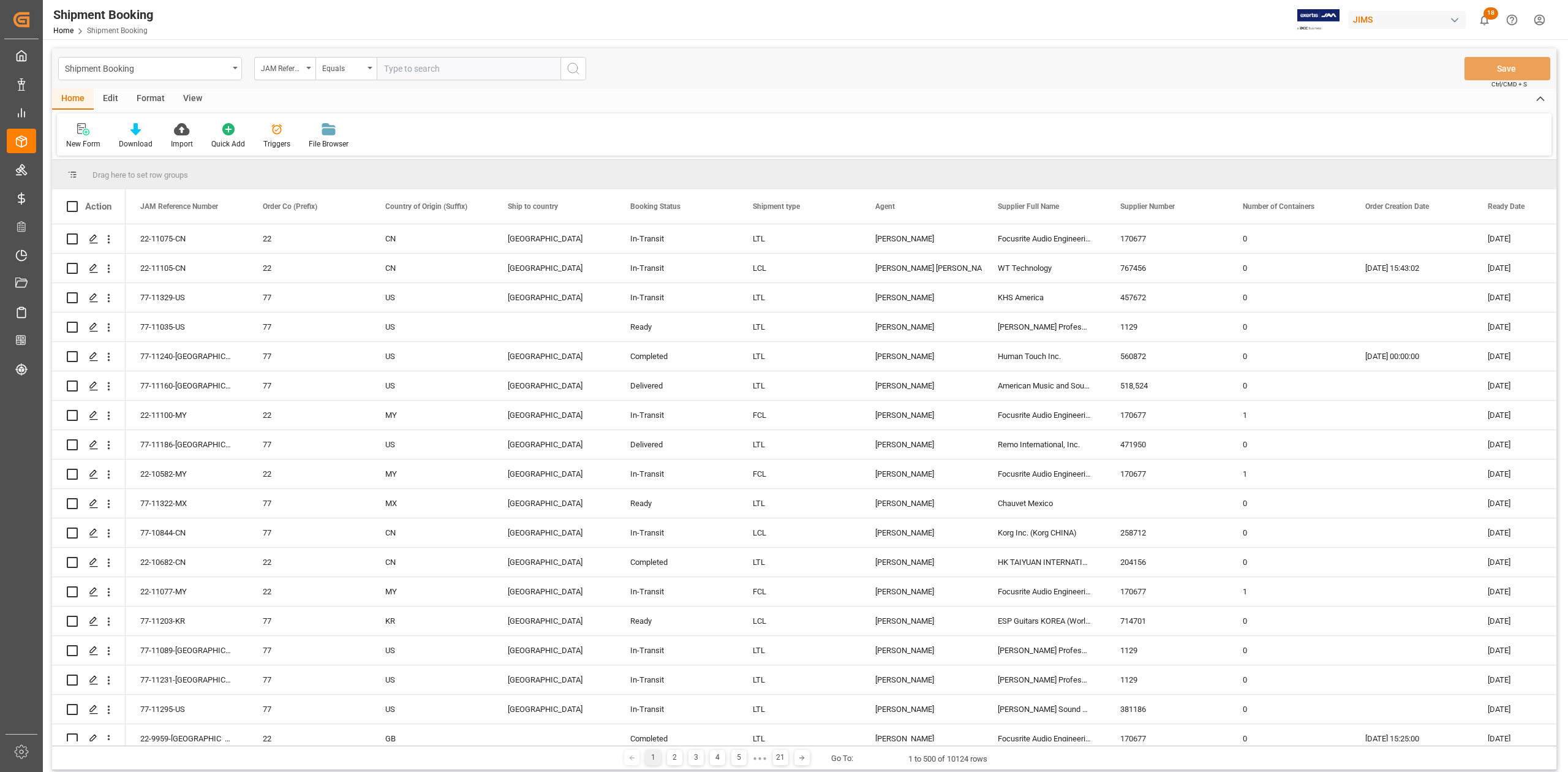
paste input "77-10212-CN"
type input "77-10212-CN"
click at [580, 68] on button "search button" at bounding box center [573, 68] width 26 height 23
